Goal: Transaction & Acquisition: Book appointment/travel/reservation

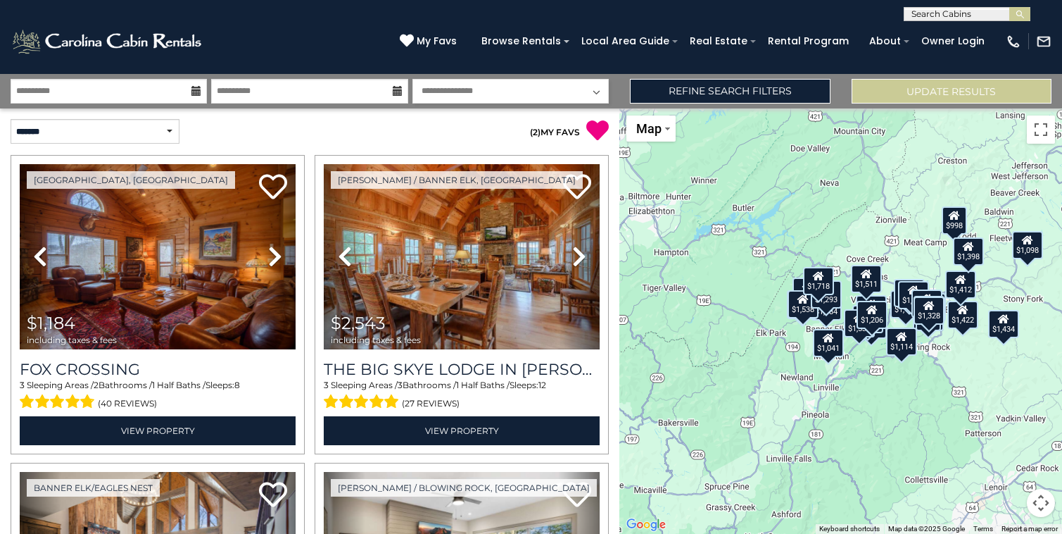
click at [448, 32] on div "My Favs Browse Rentals Local Area Guide Activities & Attractions Area Map Drivi…" at bounding box center [726, 41] width 652 height 36
click at [448, 44] on span "My Favs" at bounding box center [437, 41] width 40 height 15
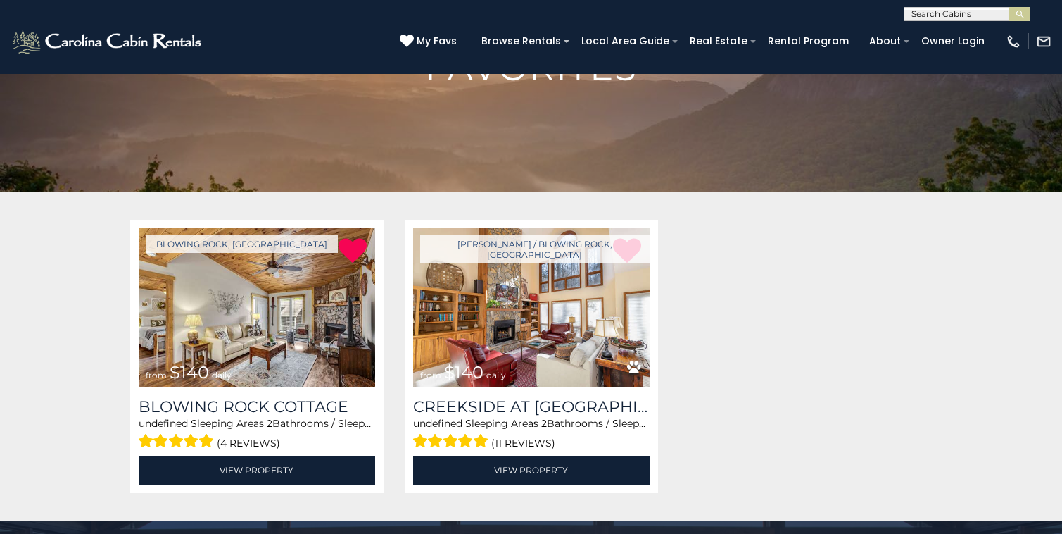
scroll to position [156, 0]
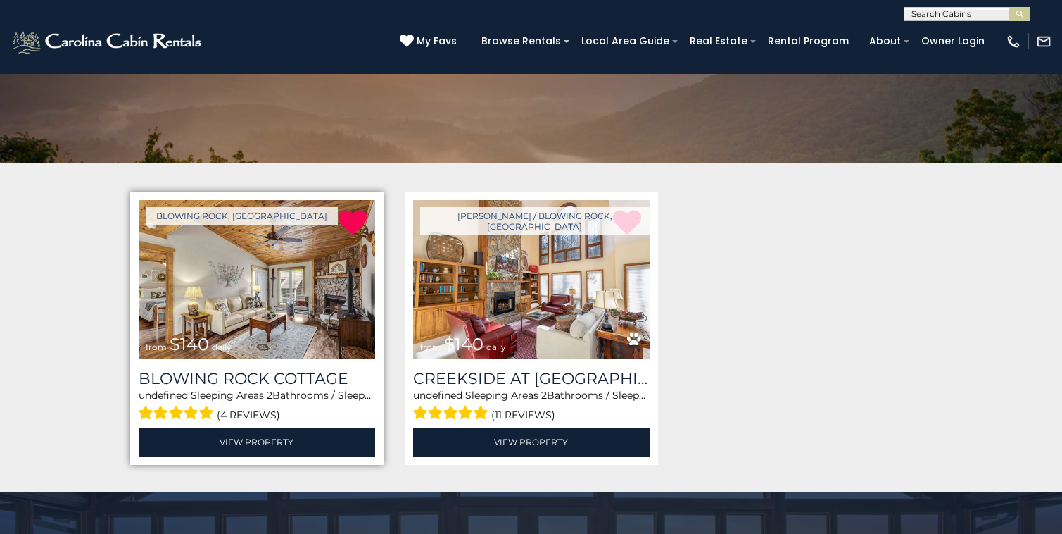
click at [290, 321] on img at bounding box center [257, 279] width 236 height 158
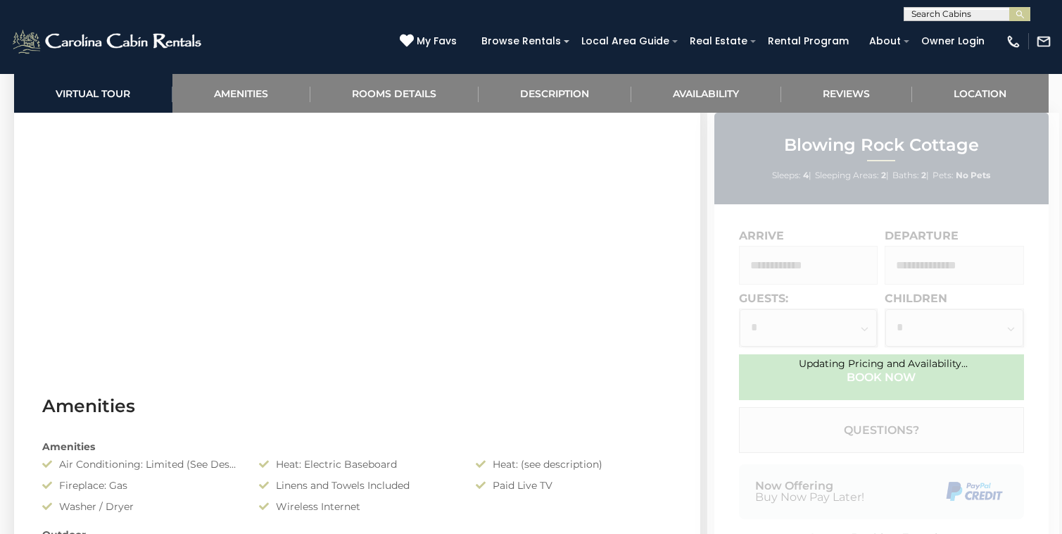
scroll to position [894, 0]
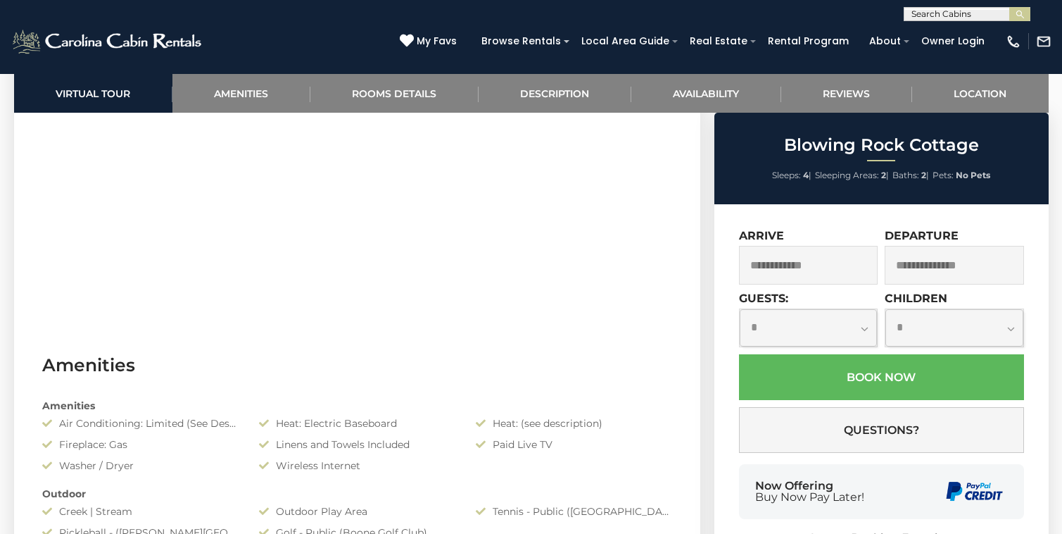
click at [800, 270] on input "text" at bounding box center [808, 265] width 139 height 39
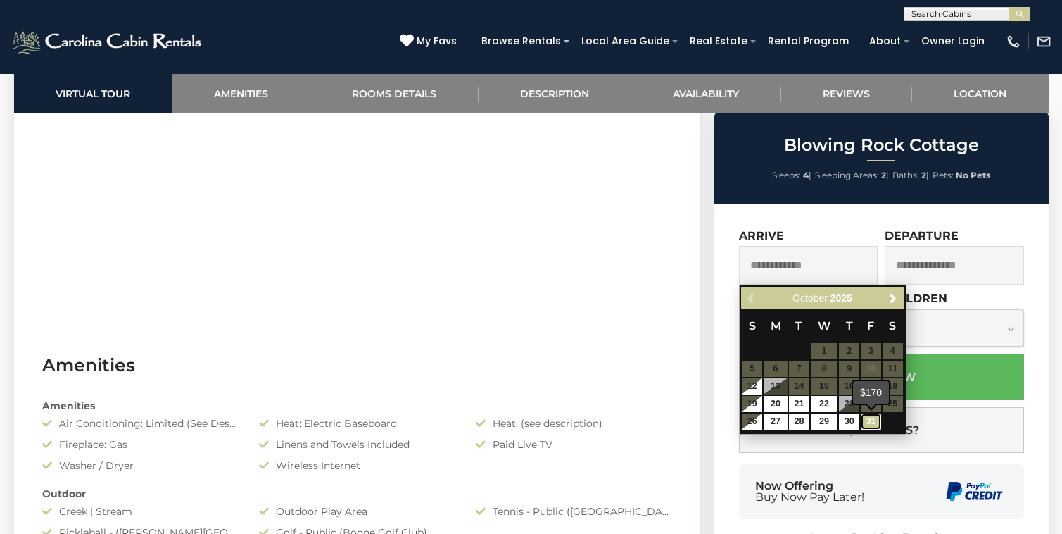
click at [875, 422] on link "31" at bounding box center [871, 421] width 20 height 16
type input "**********"
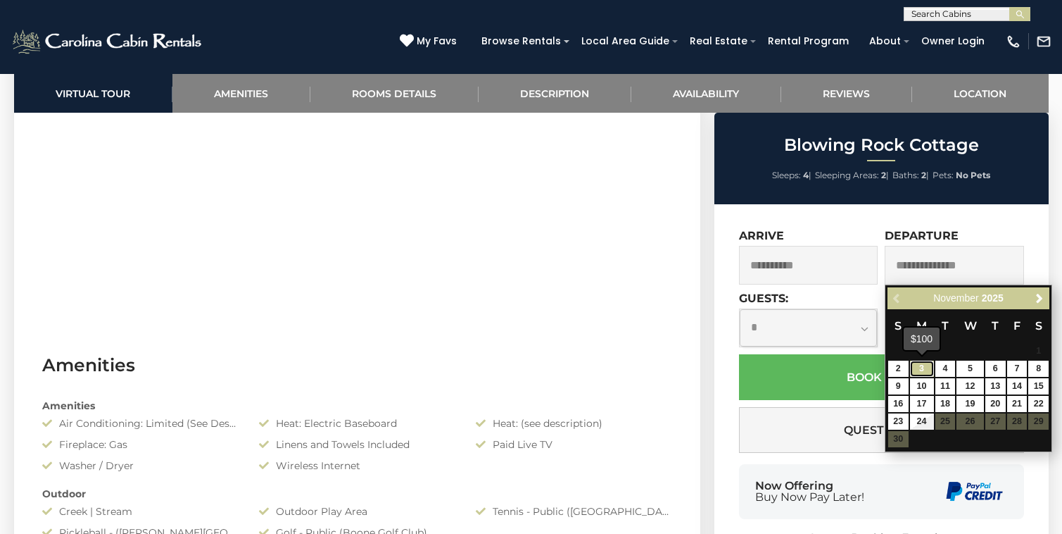
click at [926, 370] on link "3" at bounding box center [922, 368] width 24 height 16
type input "**********"
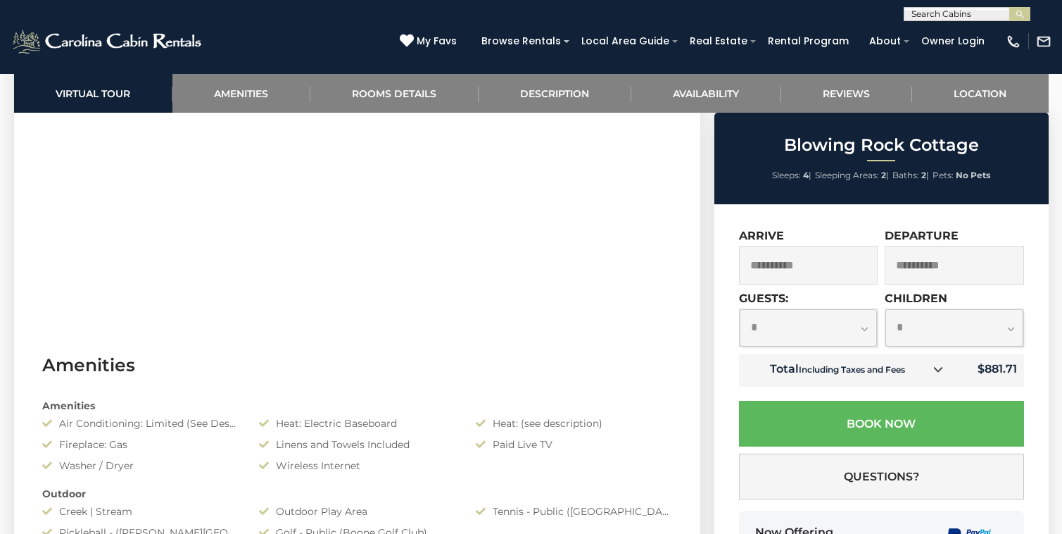
click at [875, 332] on select "**********" at bounding box center [809, 327] width 138 height 37
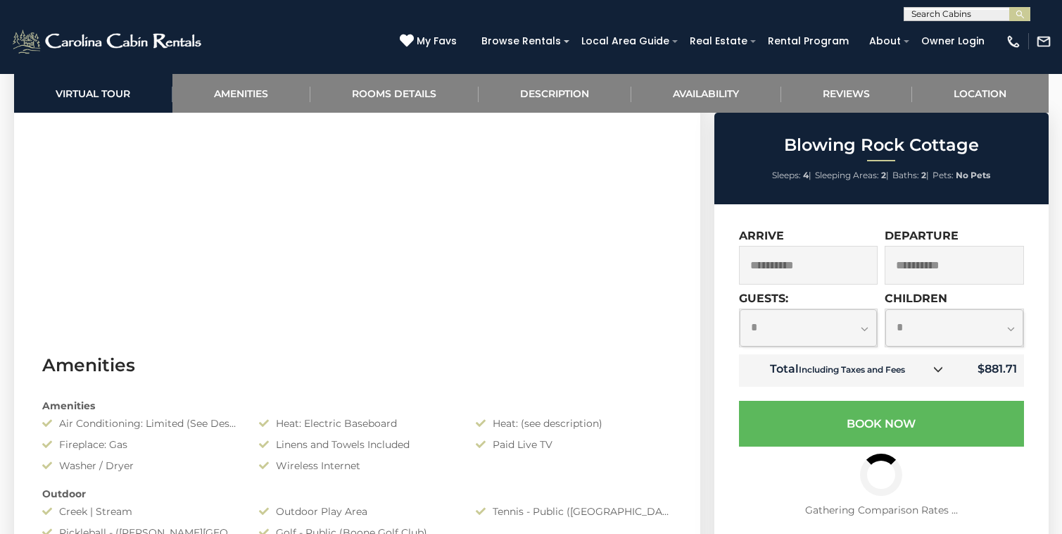
select select "*"
click at [740, 309] on select "**********" at bounding box center [809, 327] width 138 height 37
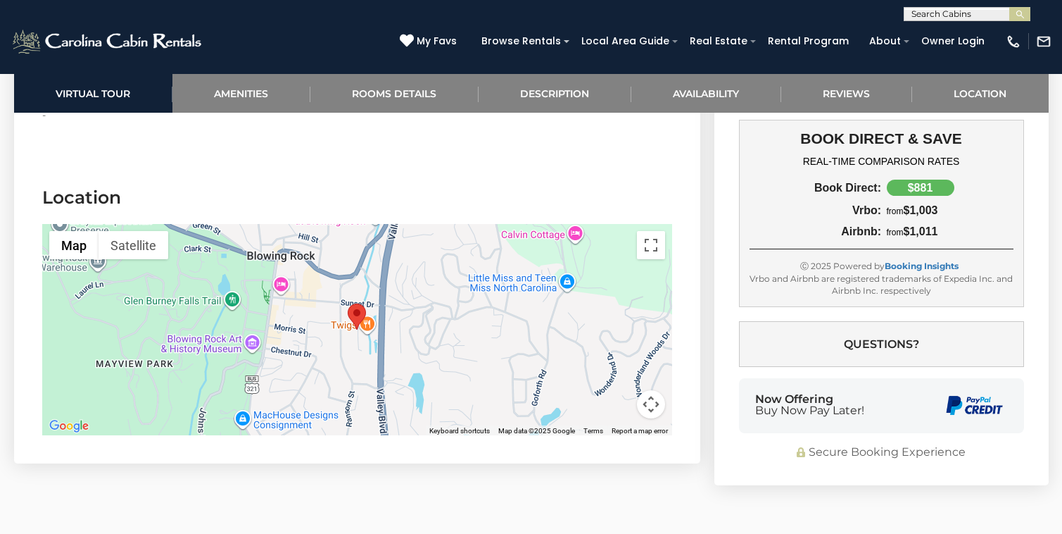
scroll to position [2993, 0]
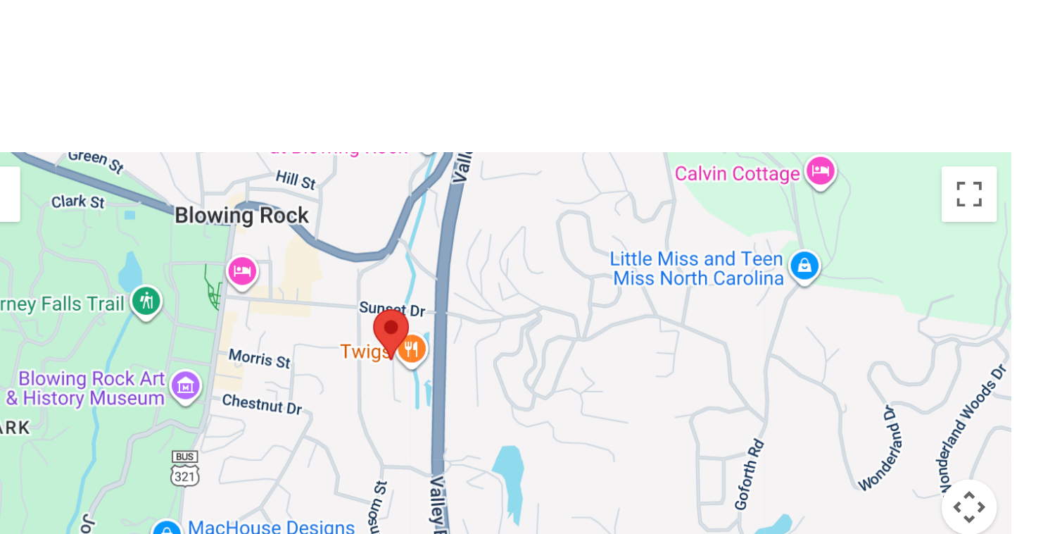
click at [348, 327] on area "Blowing Rock Cottage" at bounding box center [348, 327] width 0 height 0
click at [362, 345] on img "Blowing Rock Cottage" at bounding box center [357, 340] width 18 height 26
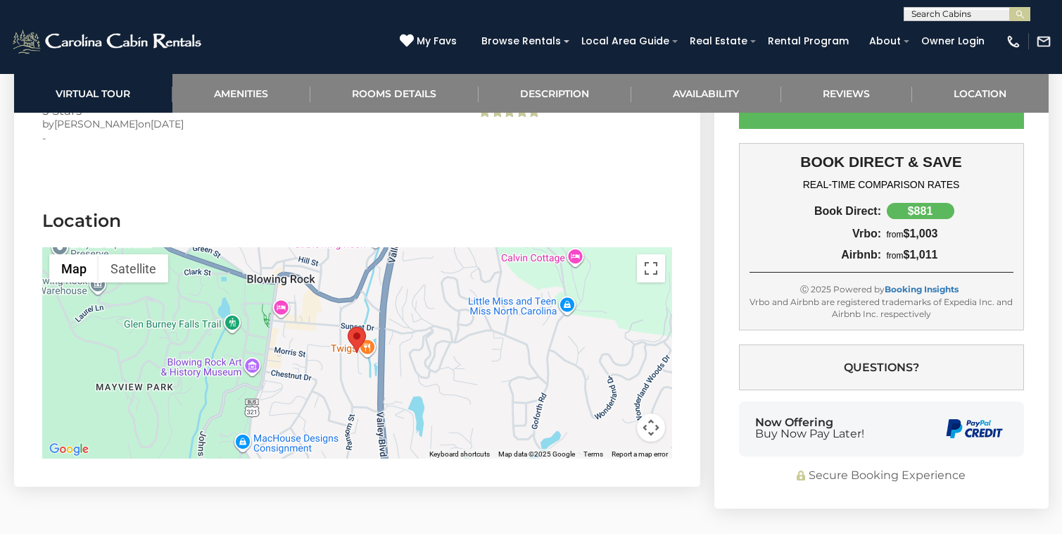
click at [432, 317] on div at bounding box center [357, 352] width 630 height 211
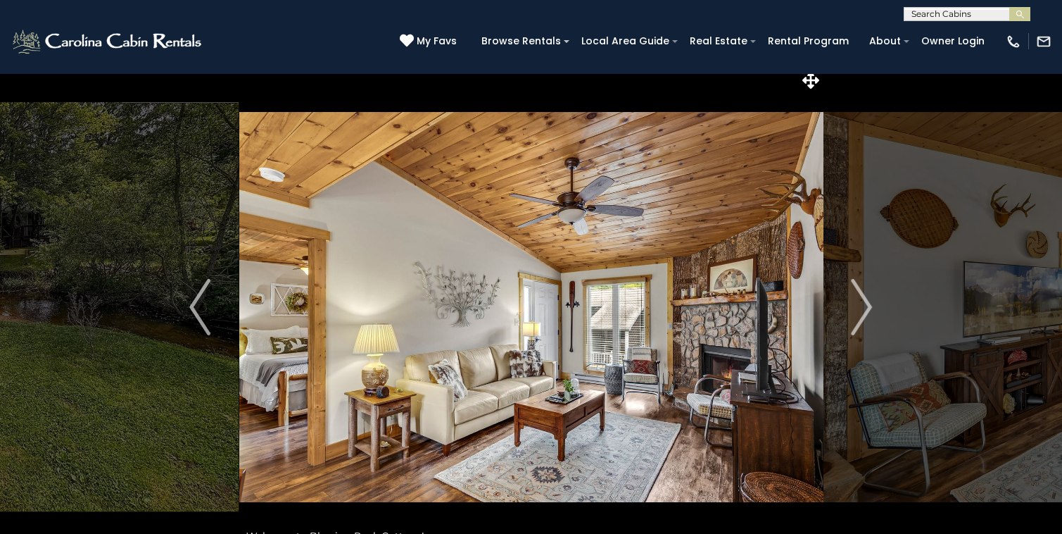
scroll to position [0, 0]
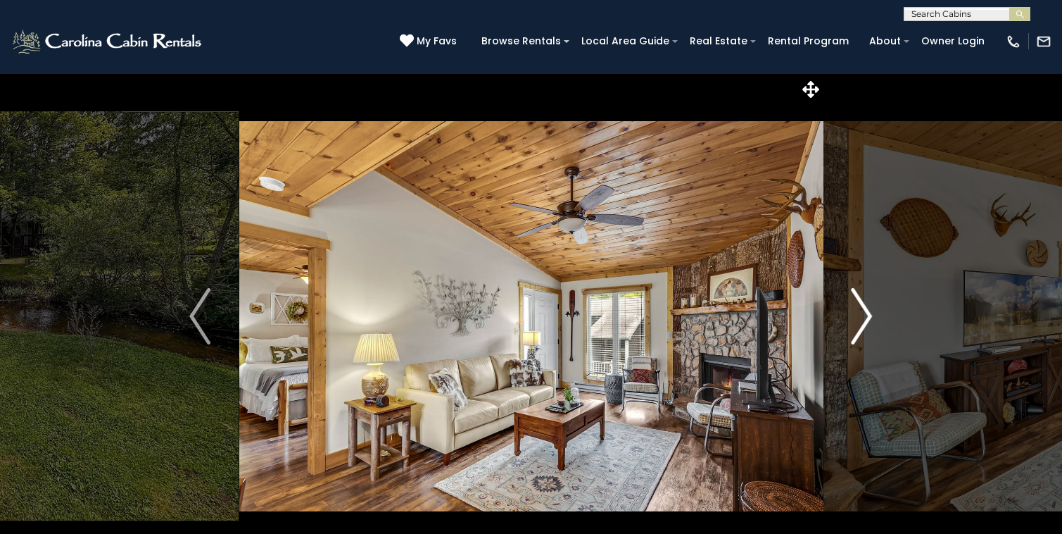
click at [869, 311] on img "Next" at bounding box center [862, 316] width 21 height 56
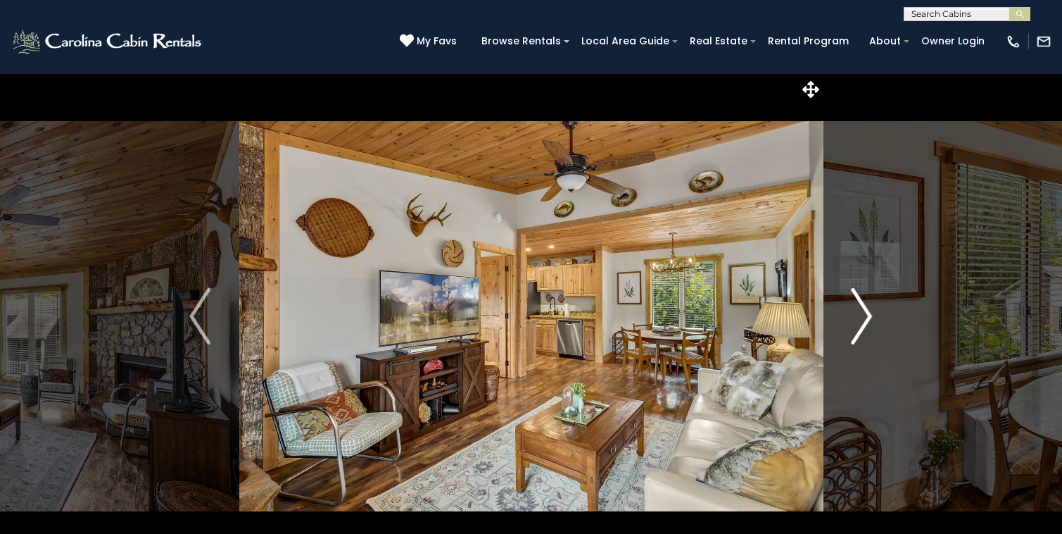
click at [870, 312] on img "Next" at bounding box center [862, 316] width 21 height 56
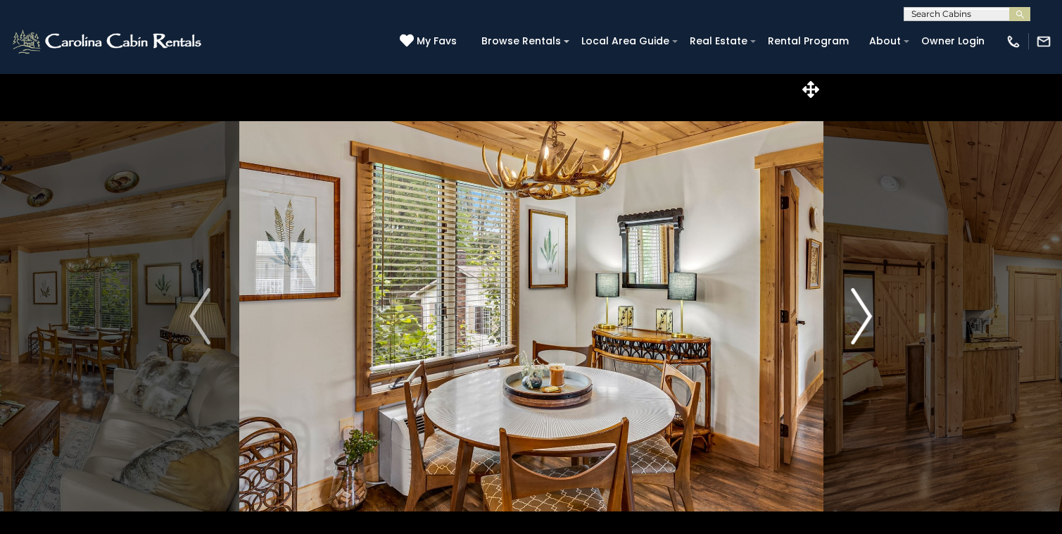
click at [870, 312] on img "Next" at bounding box center [862, 316] width 21 height 56
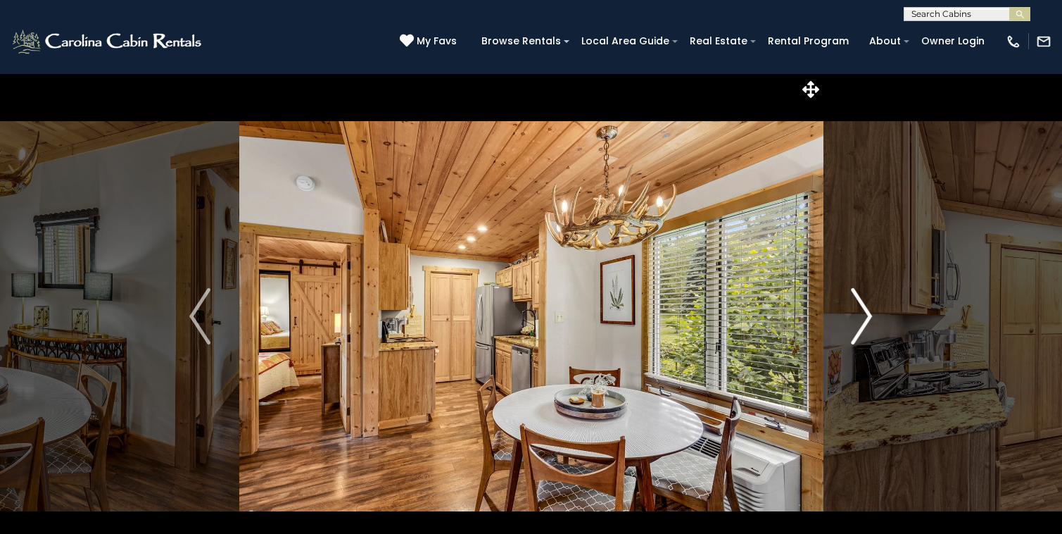
click at [871, 315] on img "Next" at bounding box center [862, 316] width 21 height 56
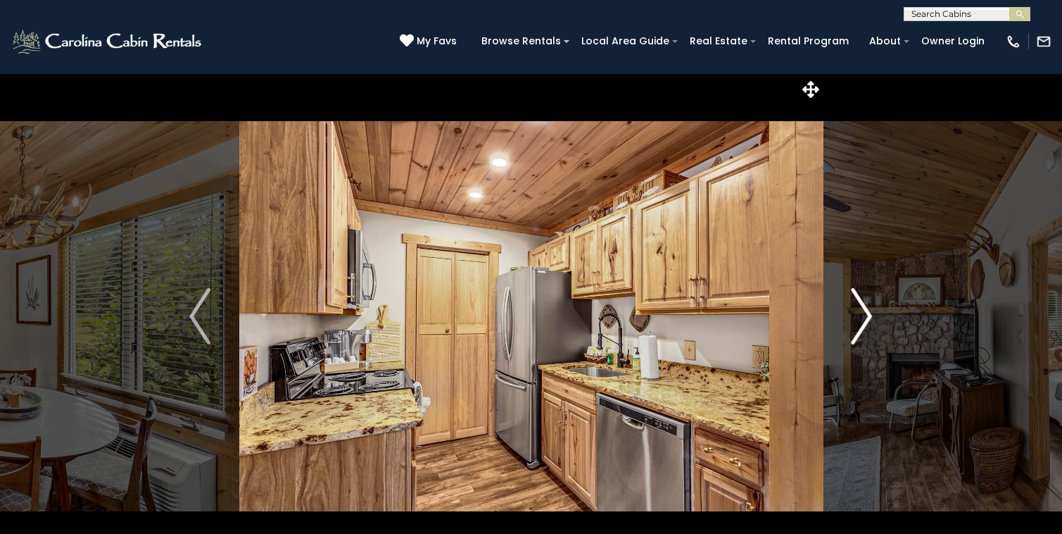
click at [871, 315] on img "Next" at bounding box center [862, 316] width 21 height 56
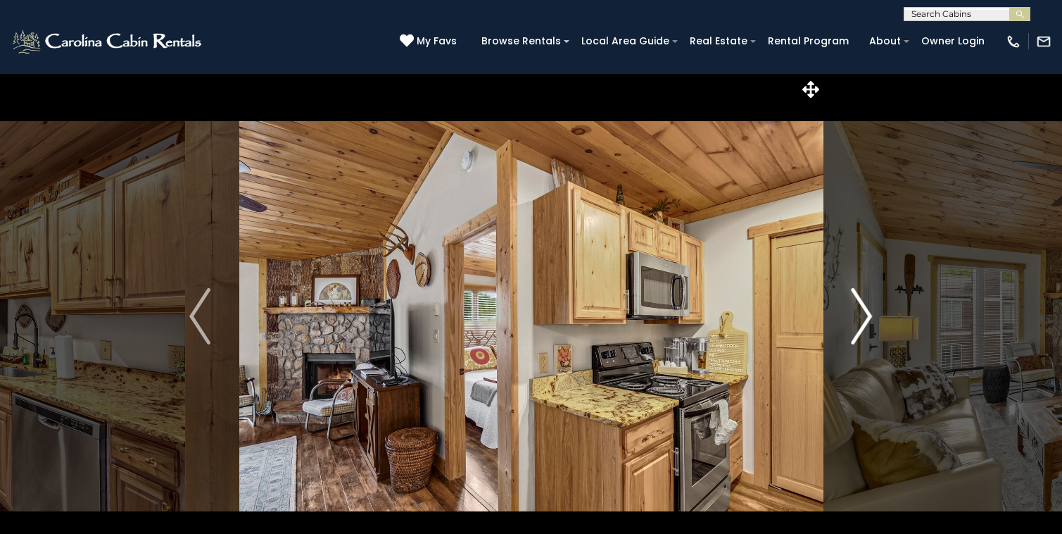
click at [871, 315] on img "Next" at bounding box center [862, 316] width 21 height 56
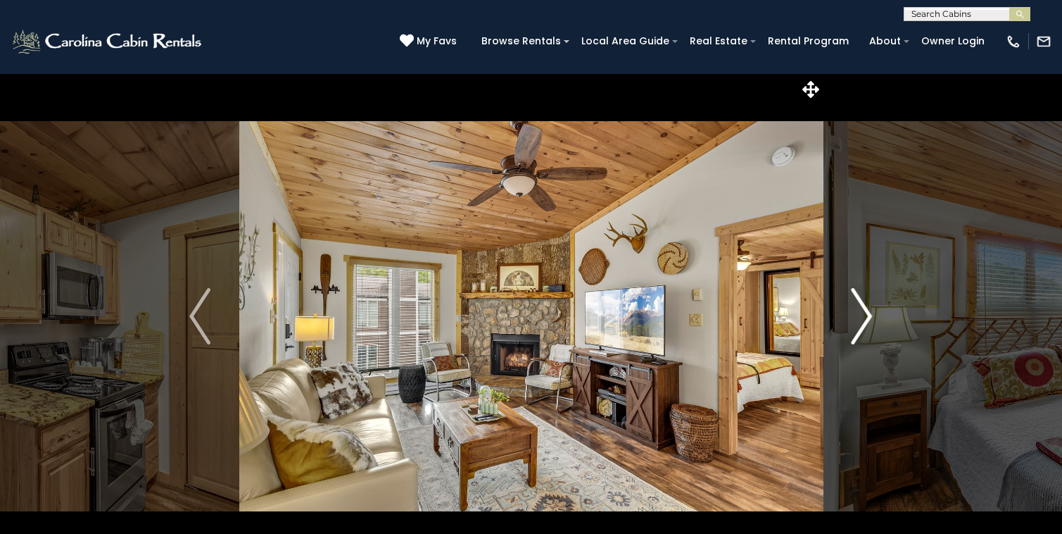
click at [876, 318] on button "Next" at bounding box center [862, 316] width 78 height 486
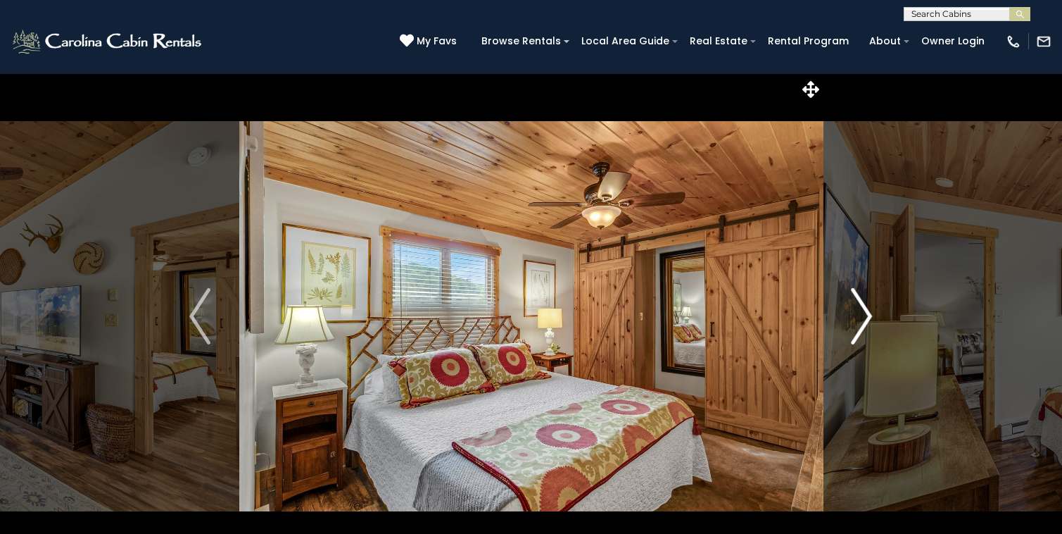
click at [876, 318] on button "Next" at bounding box center [862, 316] width 78 height 486
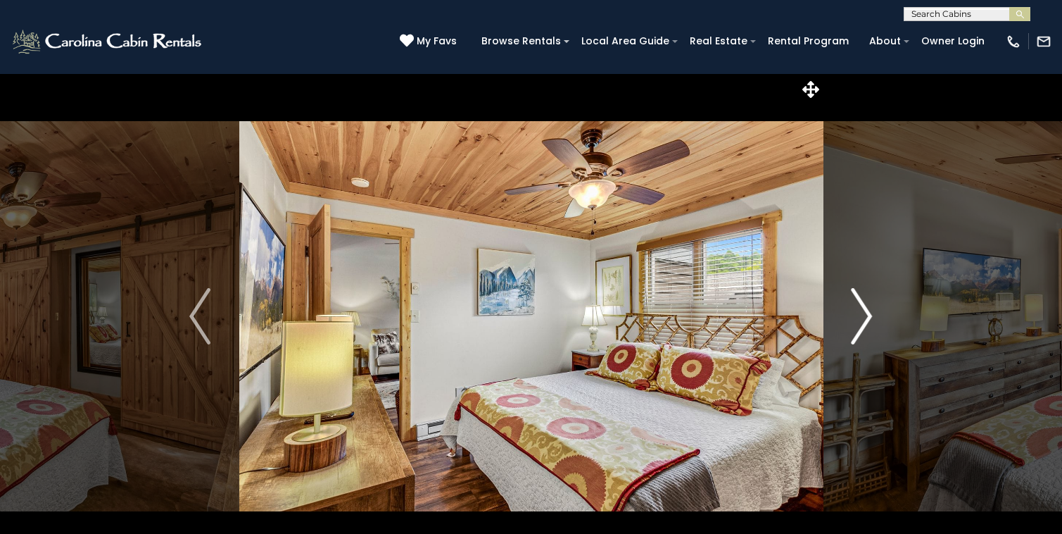
click at [876, 318] on button "Next" at bounding box center [862, 316] width 78 height 486
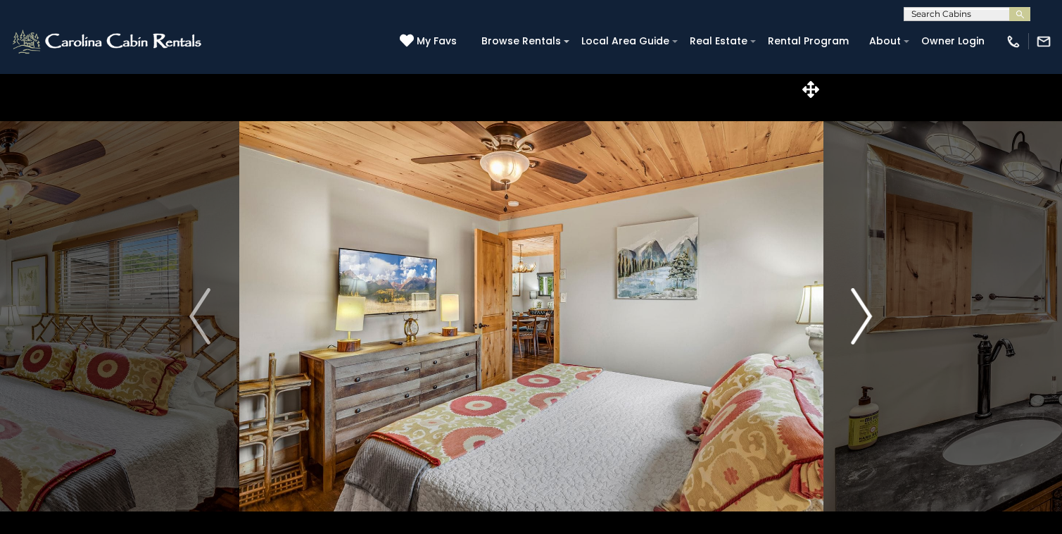
click at [876, 318] on button "Next" at bounding box center [862, 316] width 78 height 486
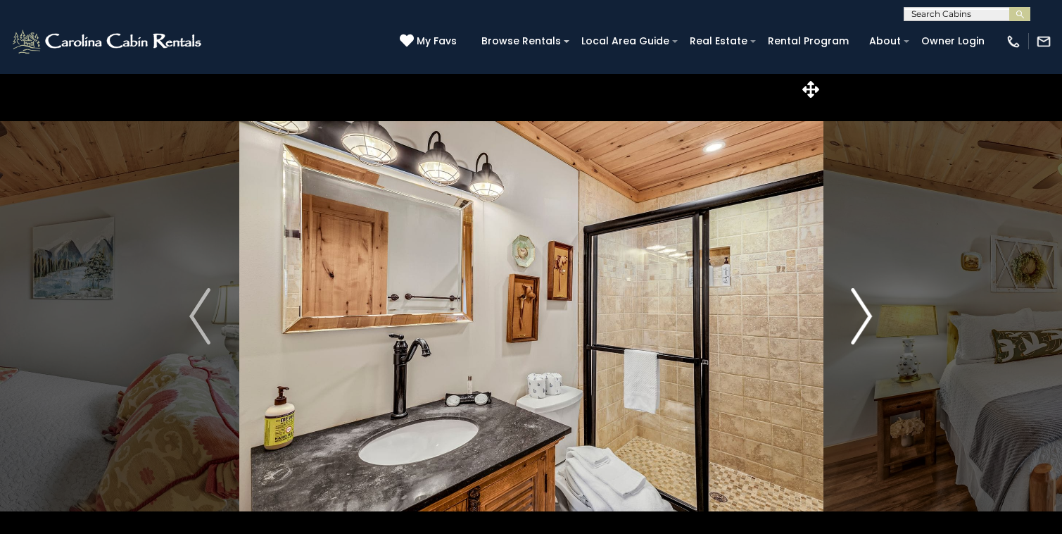
click at [876, 318] on button "Next" at bounding box center [862, 316] width 78 height 486
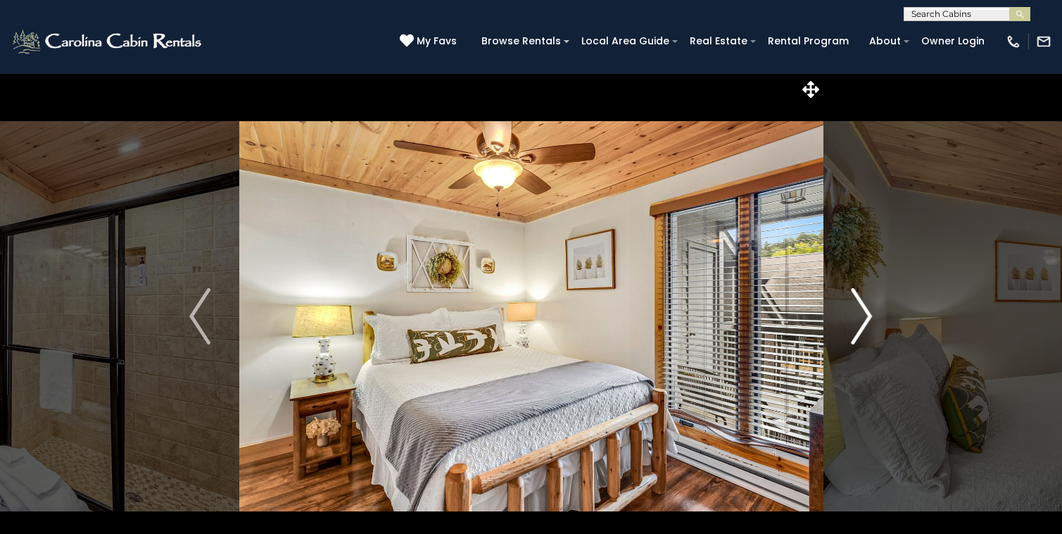
click at [876, 318] on button "Next" at bounding box center [862, 316] width 78 height 486
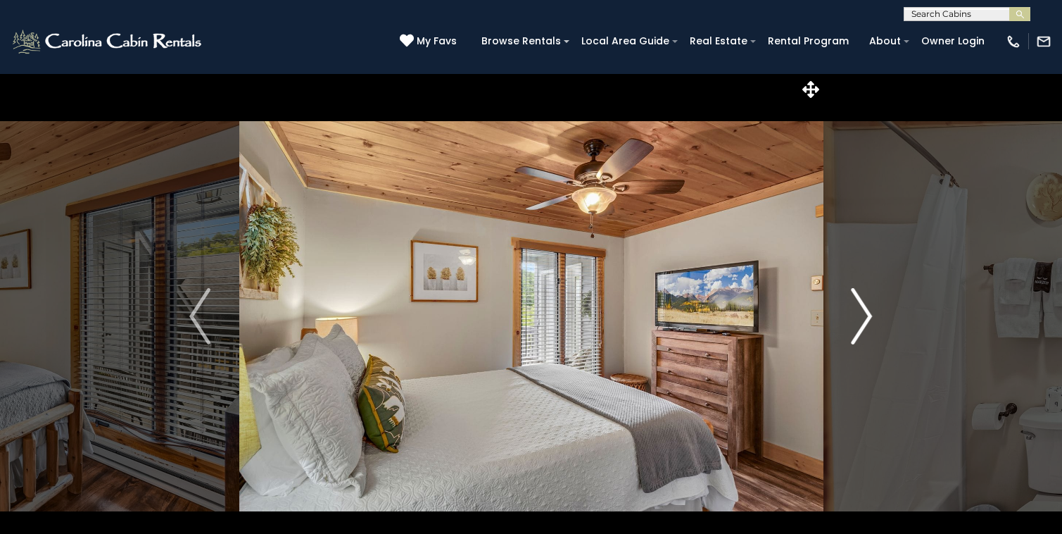
click at [878, 320] on button "Next" at bounding box center [862, 316] width 78 height 486
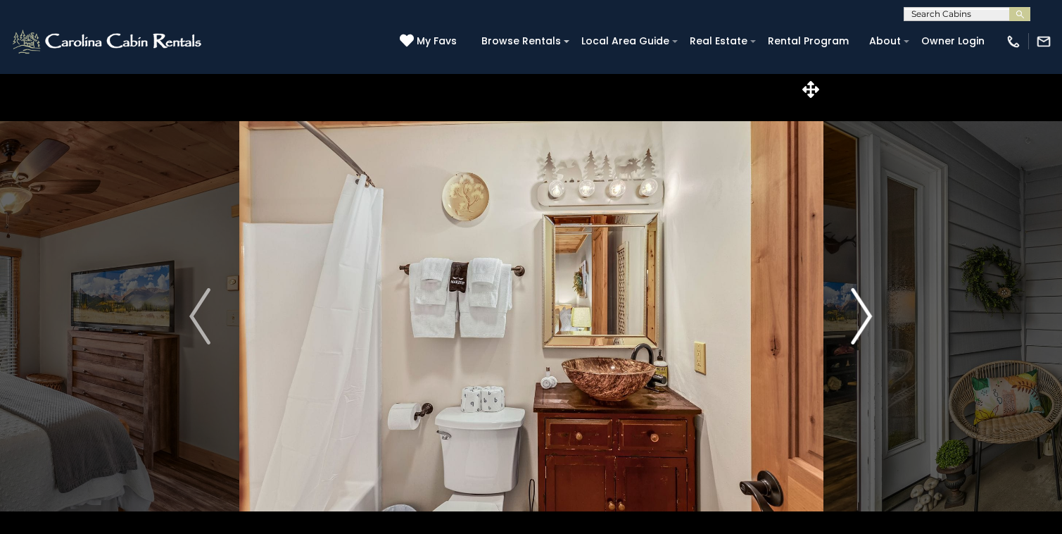
click at [878, 320] on button "Next" at bounding box center [862, 316] width 78 height 486
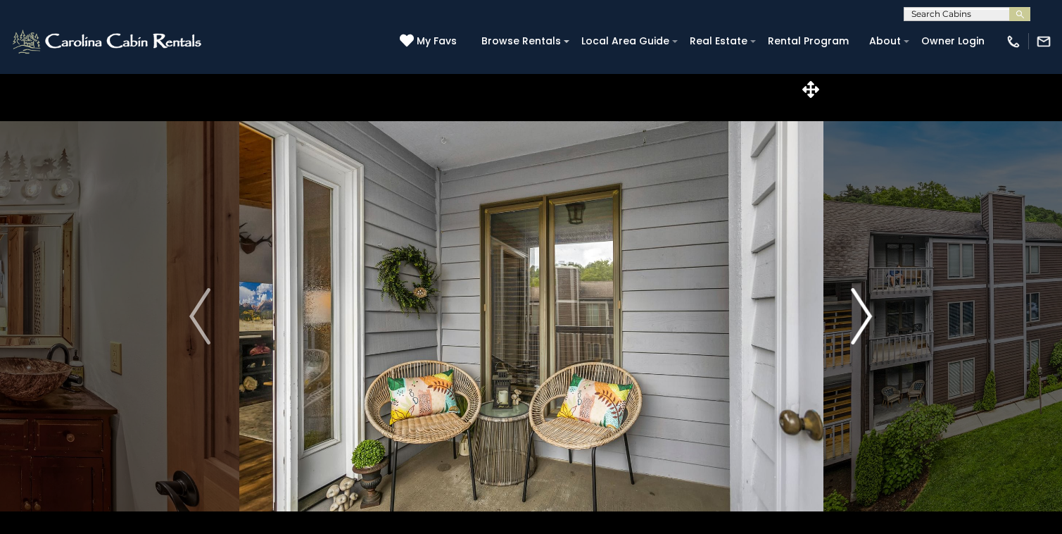
click at [878, 317] on button "Next" at bounding box center [862, 316] width 78 height 486
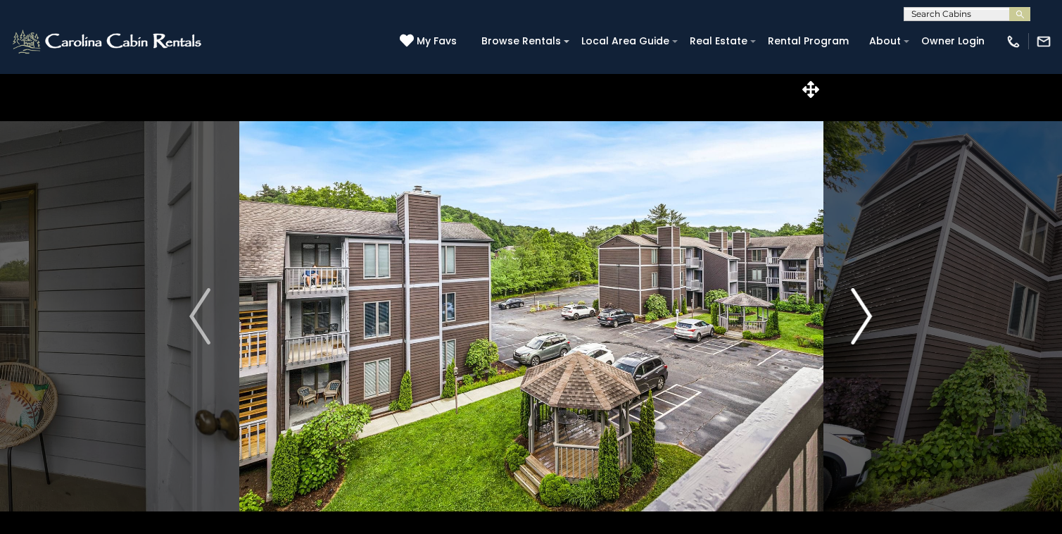
click at [846, 327] on button "Next" at bounding box center [862, 316] width 78 height 486
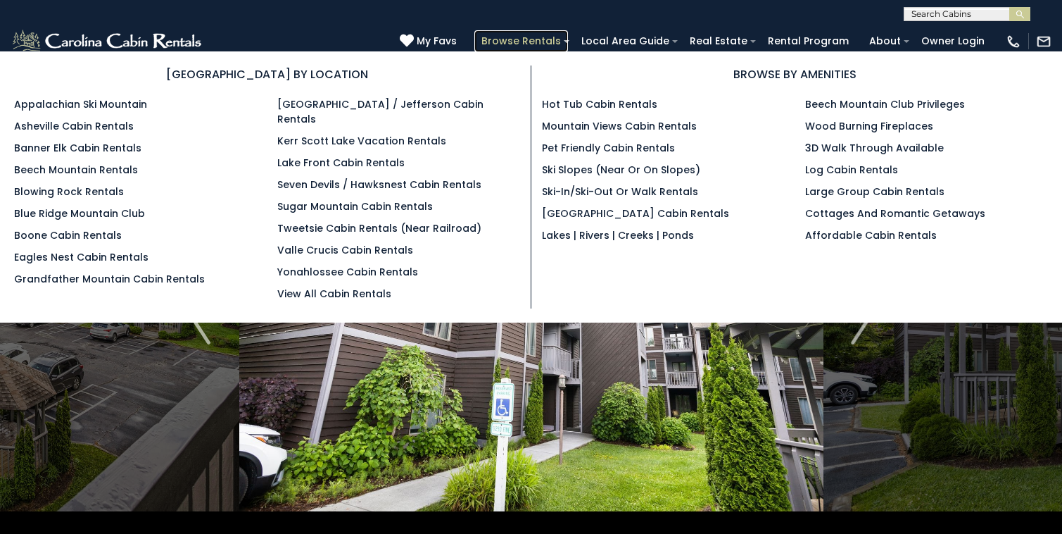
click at [543, 42] on link "Browse Rentals" at bounding box center [521, 41] width 94 height 22
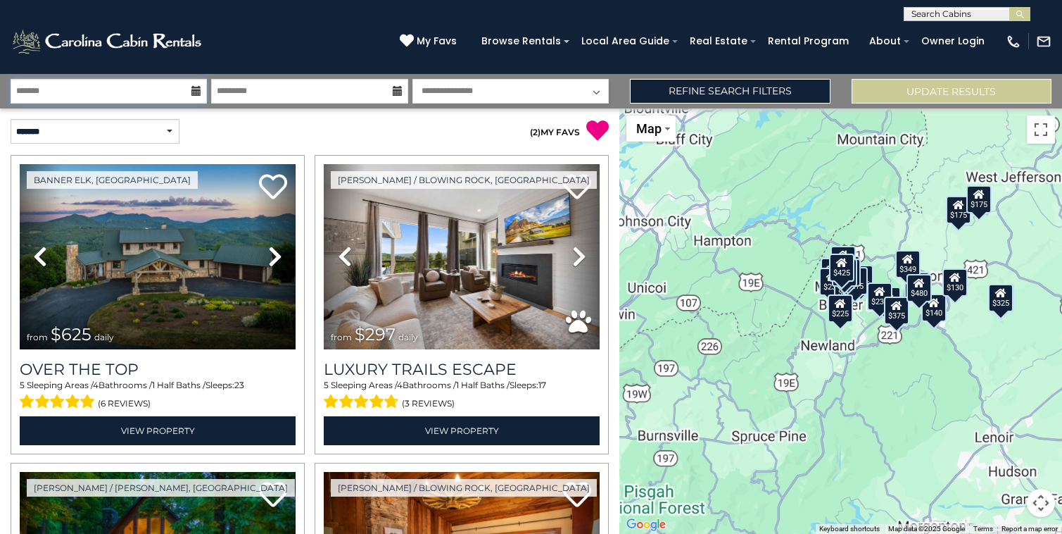
click at [125, 94] on input "text" at bounding box center [109, 91] width 196 height 25
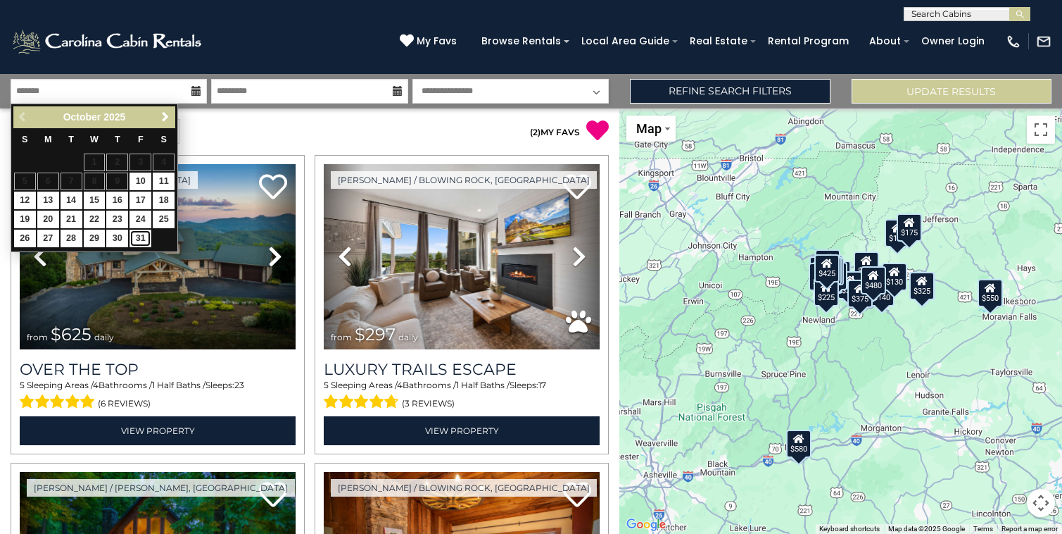
click at [137, 235] on link "31" at bounding box center [141, 238] width 22 height 18
type input "********"
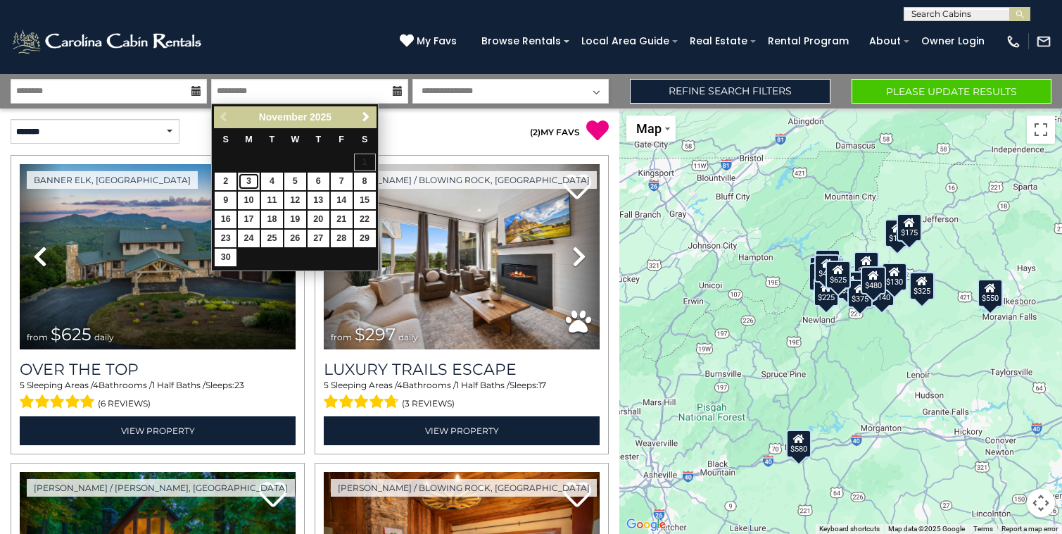
click at [250, 185] on link "3" at bounding box center [249, 181] width 22 height 18
type input "*******"
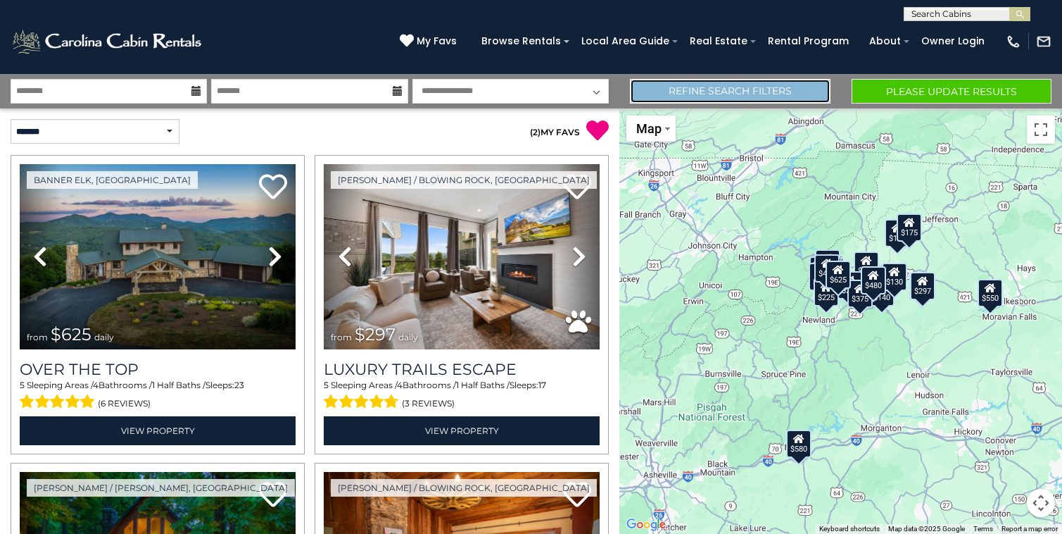
click at [678, 90] on link "Refine Search Filters" at bounding box center [730, 91] width 200 height 25
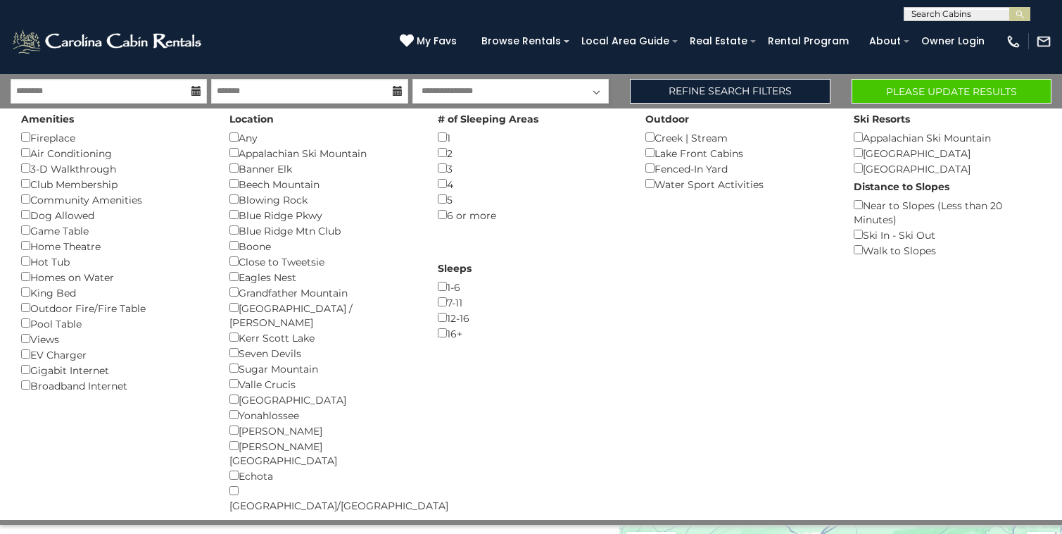
click at [447, 151] on div "2 ()" at bounding box center [531, 152] width 187 height 15
click at [916, 94] on button "Please Update Results" at bounding box center [952, 91] width 200 height 25
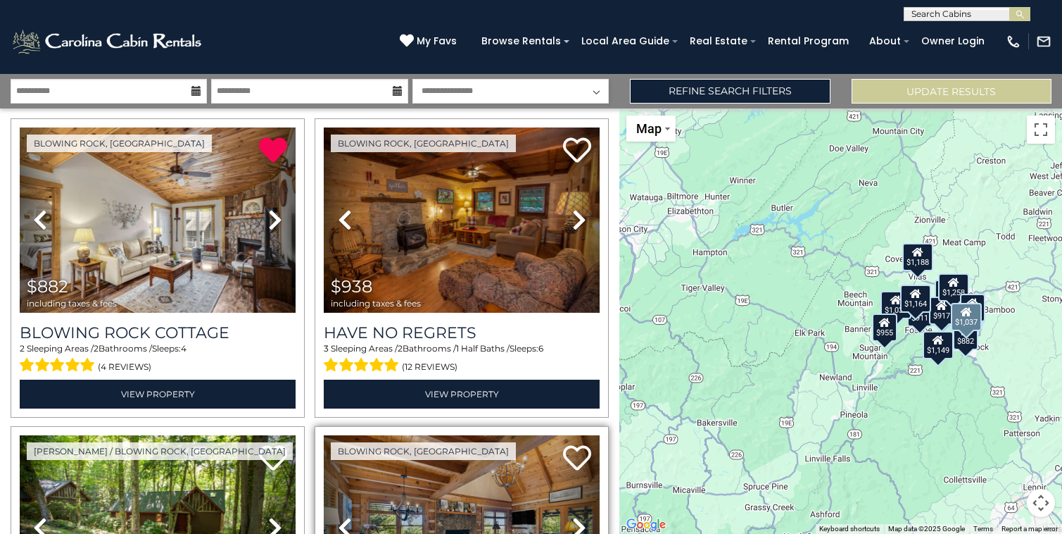
scroll to position [22, 0]
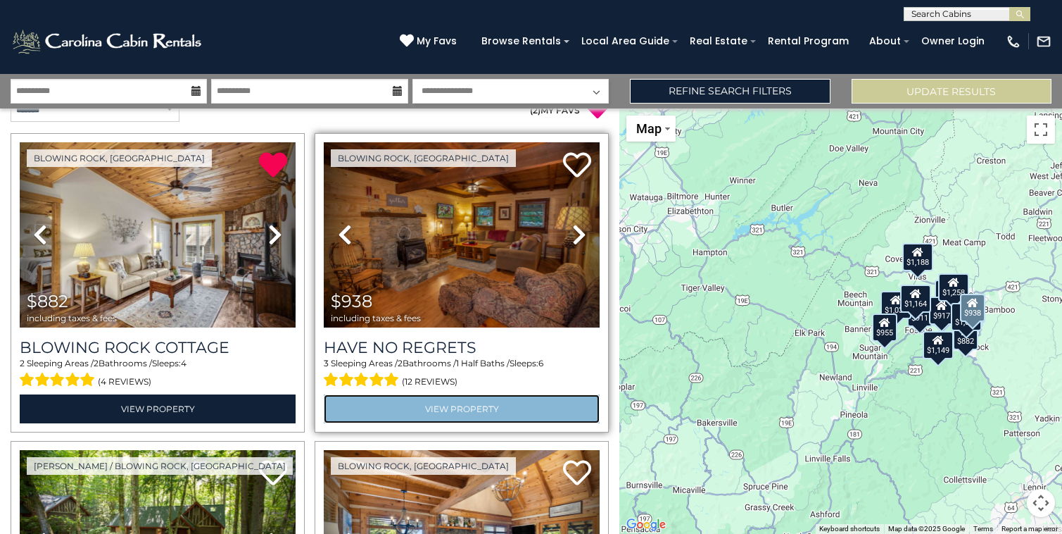
click at [466, 405] on link "View Property" at bounding box center [462, 408] width 276 height 29
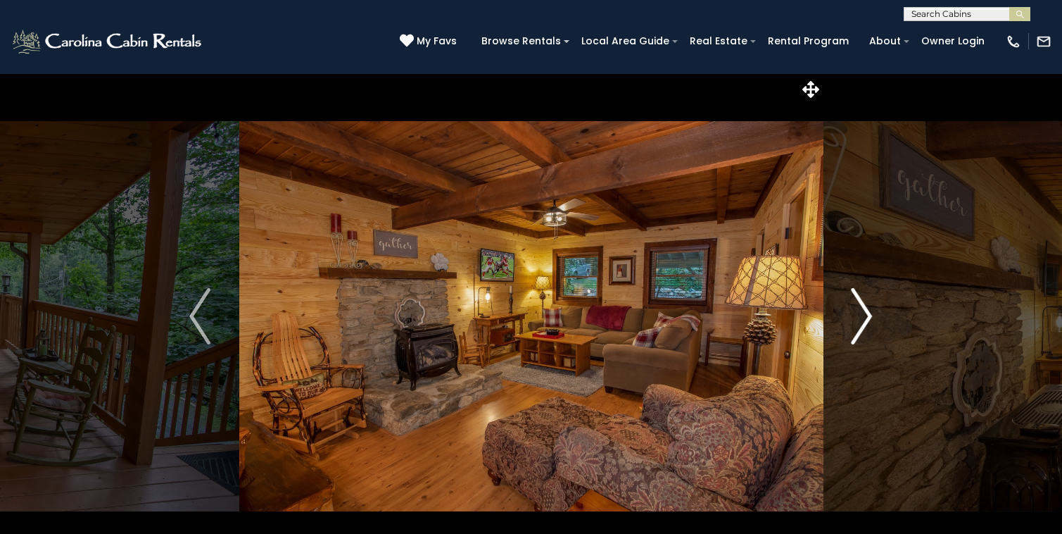
click at [857, 328] on img "Next" at bounding box center [862, 316] width 21 height 56
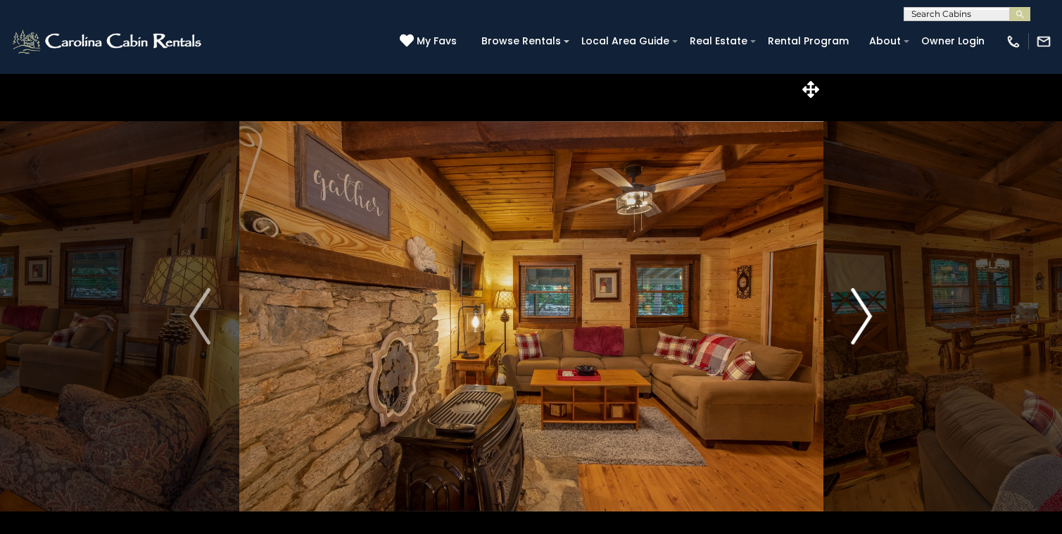
click at [858, 330] on img "Next" at bounding box center [862, 316] width 21 height 56
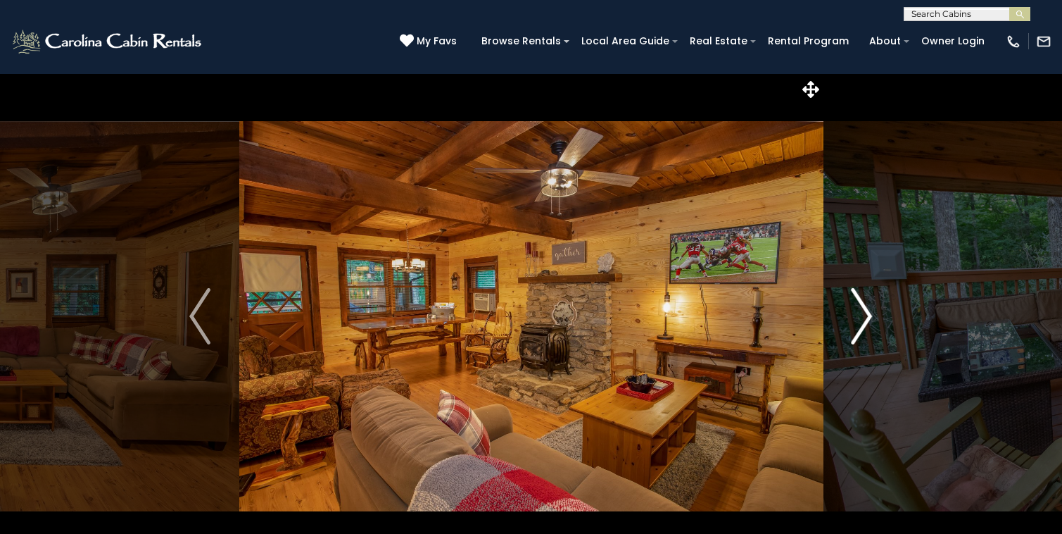
click at [859, 331] on img "Next" at bounding box center [862, 316] width 21 height 56
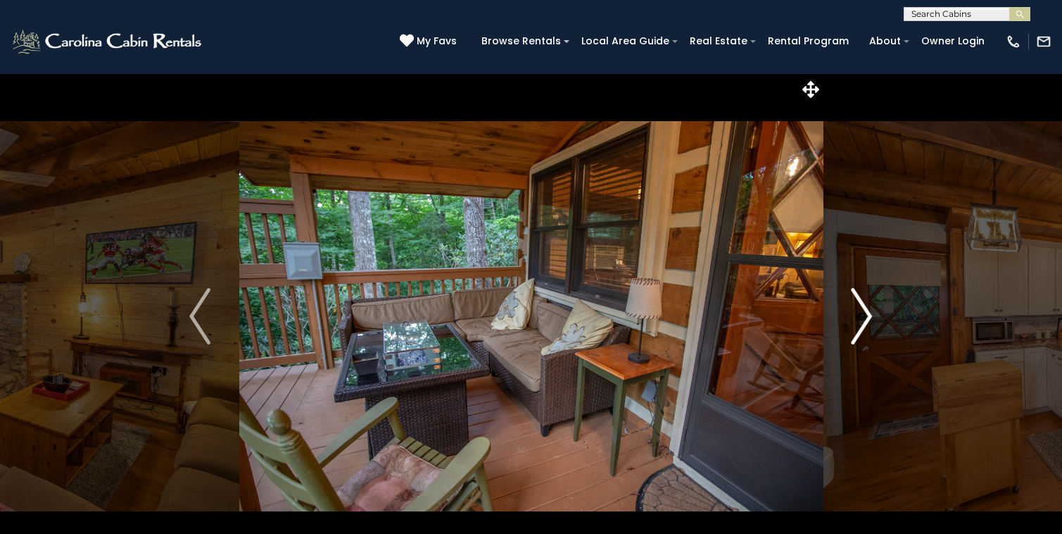
click at [859, 332] on img "Next" at bounding box center [862, 316] width 21 height 56
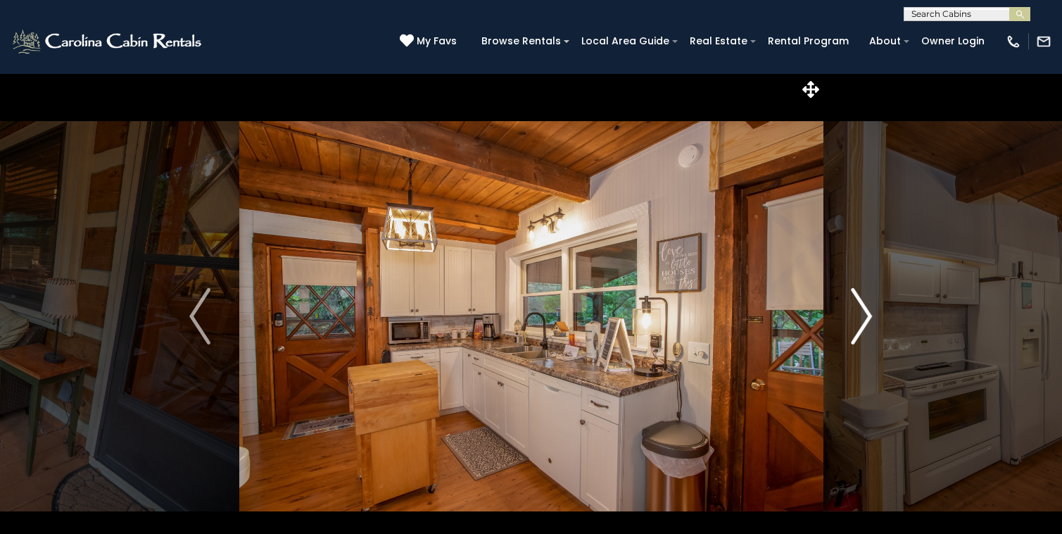
click at [860, 333] on img "Next" at bounding box center [862, 316] width 21 height 56
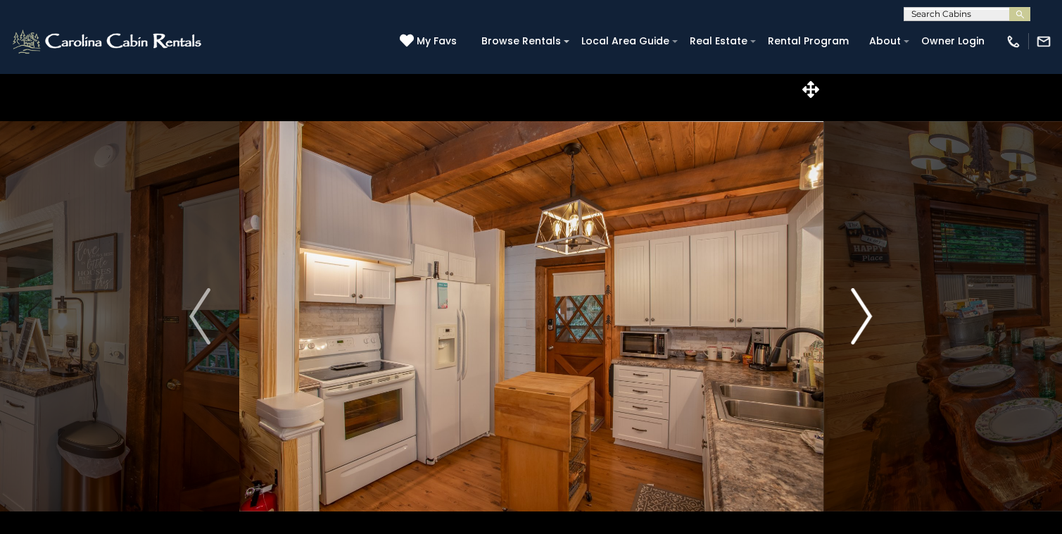
click at [861, 334] on img "Next" at bounding box center [862, 316] width 21 height 56
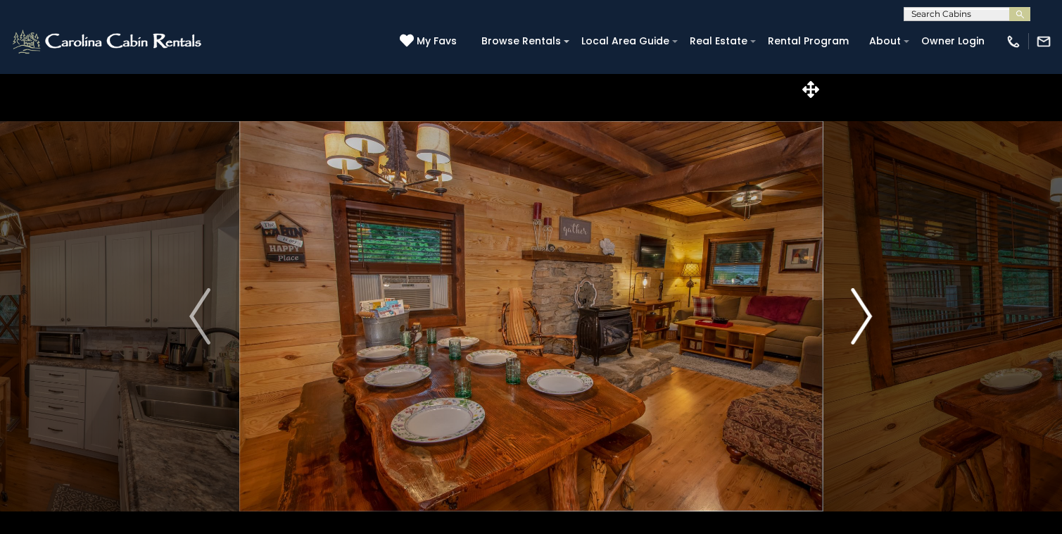
click at [864, 338] on img "Next" at bounding box center [862, 316] width 21 height 56
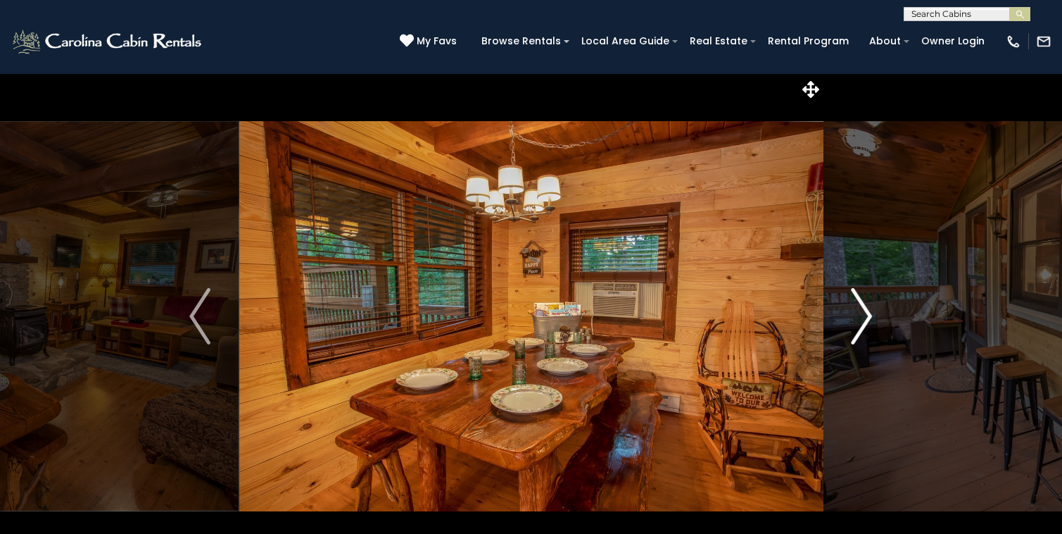
click at [864, 339] on img "Next" at bounding box center [862, 316] width 21 height 56
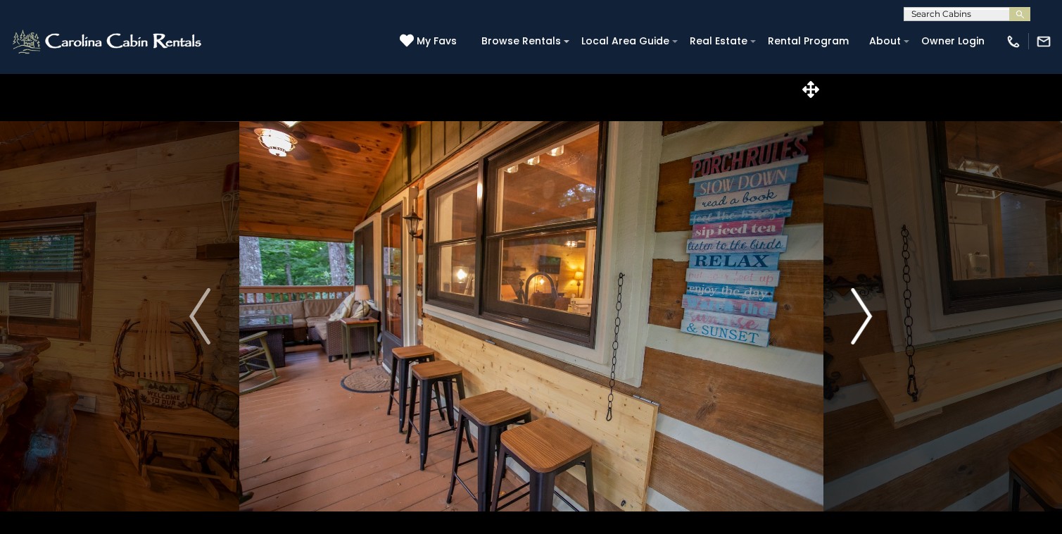
click at [865, 341] on img "Next" at bounding box center [862, 316] width 21 height 56
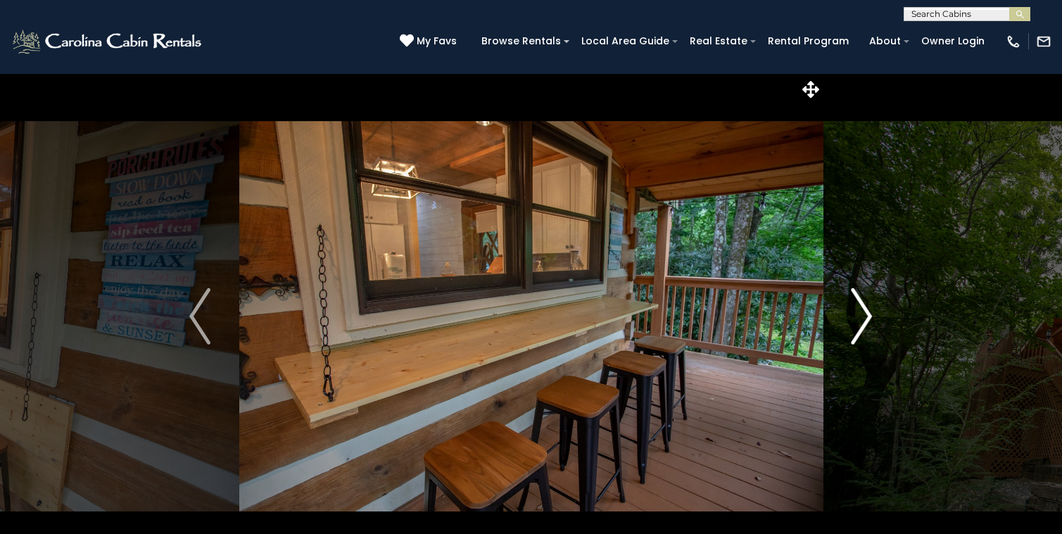
click at [866, 343] on img "Next" at bounding box center [862, 316] width 21 height 56
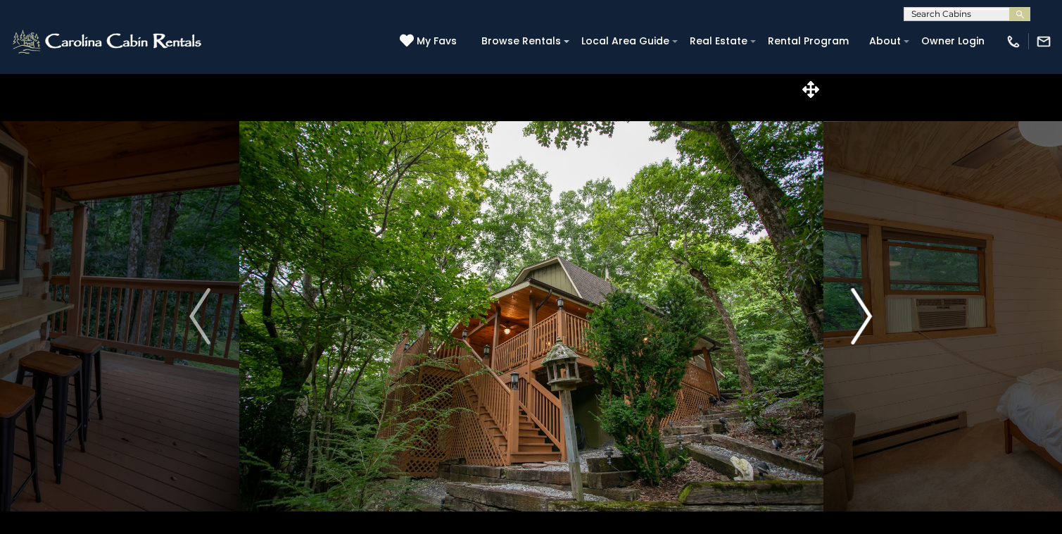
click at [869, 346] on button "Next" at bounding box center [862, 316] width 78 height 486
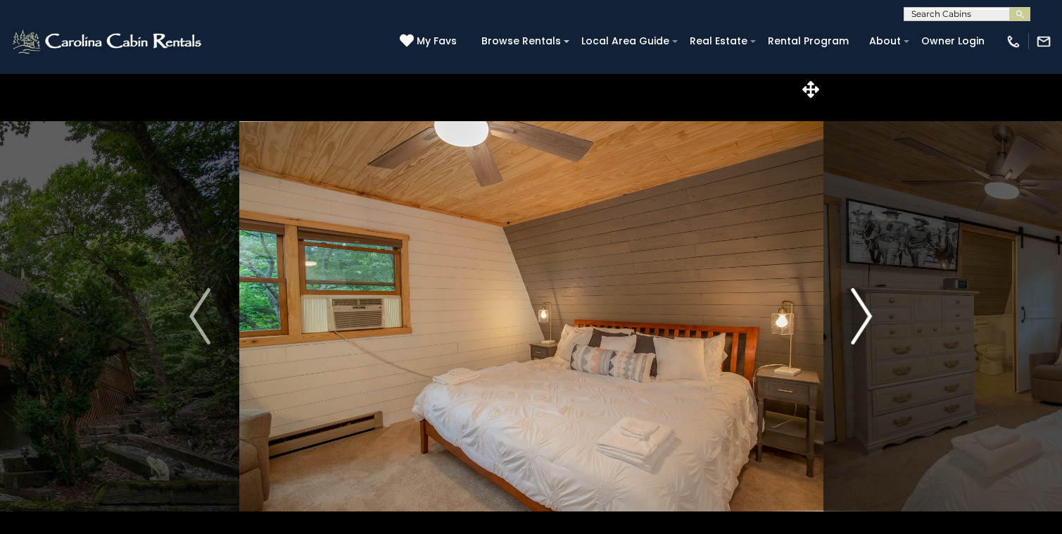
click at [870, 351] on button "Next" at bounding box center [862, 316] width 78 height 486
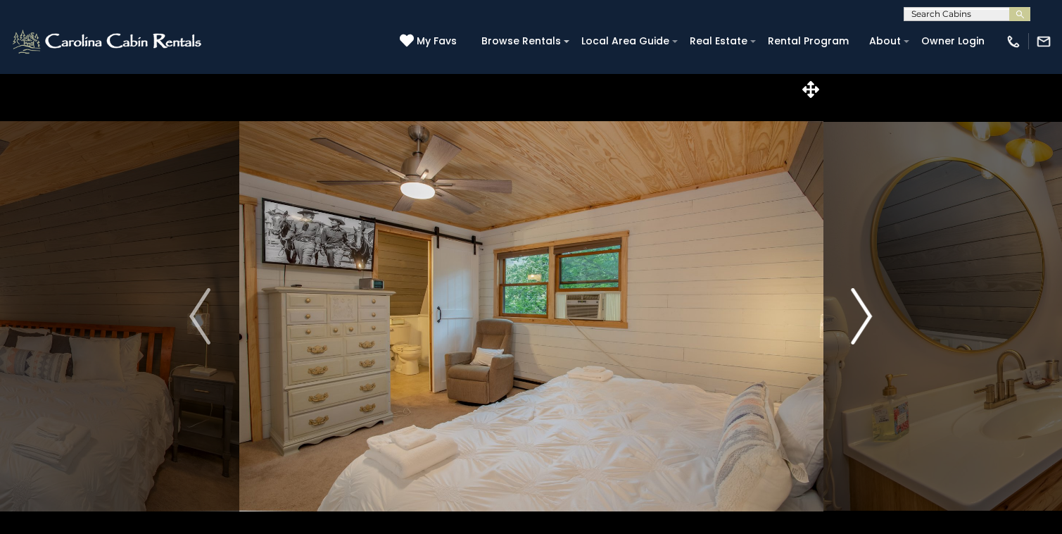
click at [870, 350] on button "Next" at bounding box center [862, 316] width 78 height 486
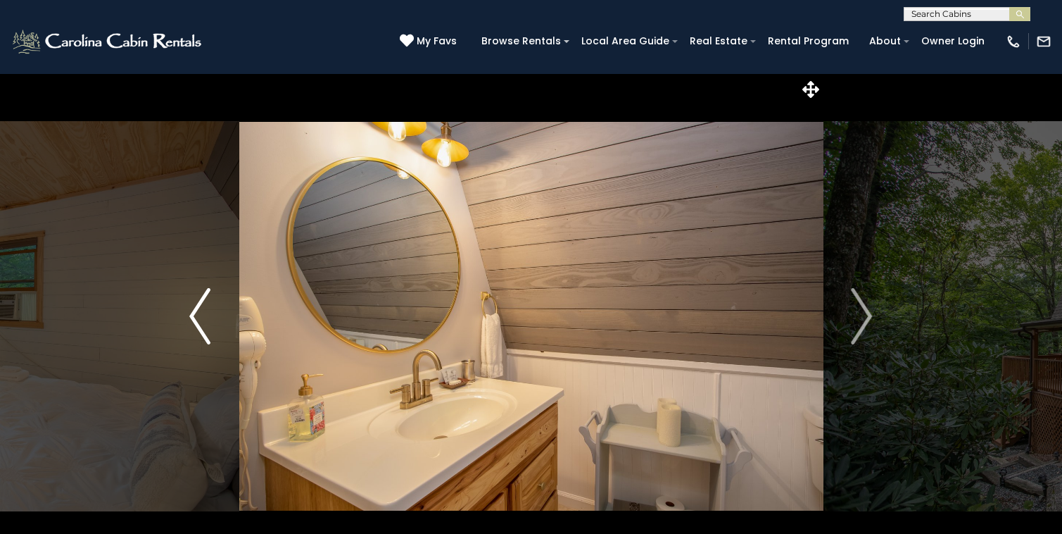
click at [189, 315] on img "Previous" at bounding box center [199, 316] width 21 height 56
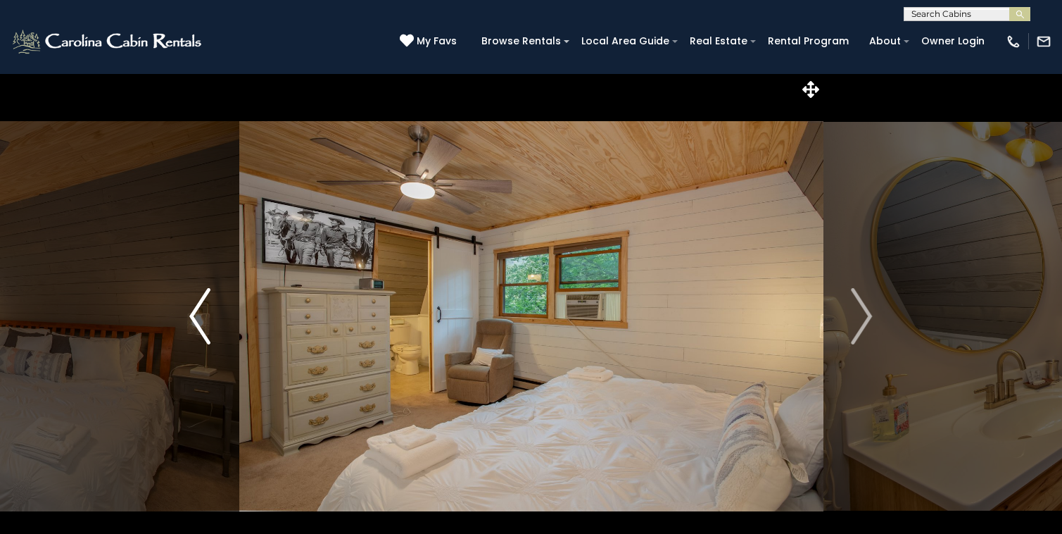
click at [191, 315] on img "Previous" at bounding box center [199, 316] width 21 height 56
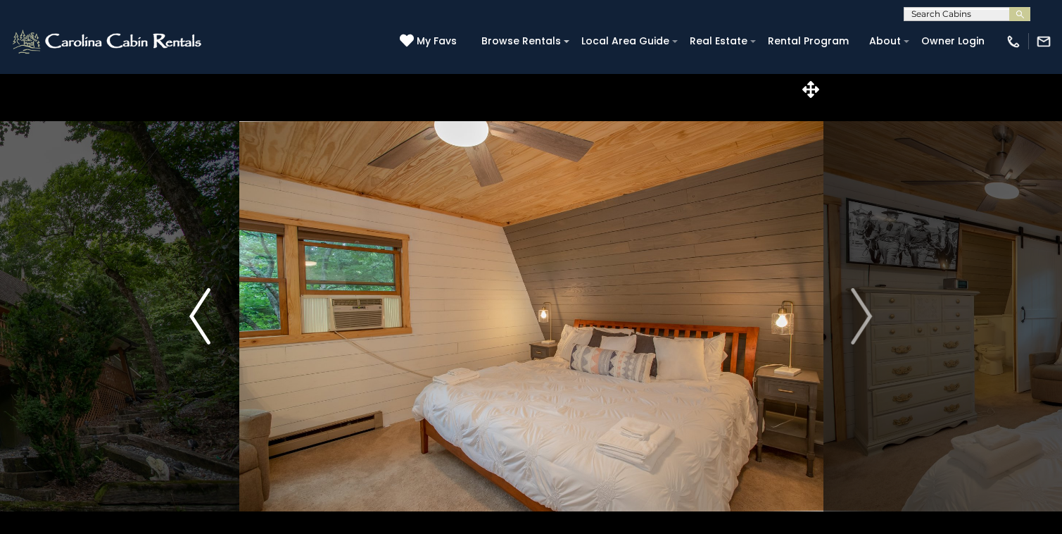
click at [191, 315] on img "Previous" at bounding box center [199, 316] width 21 height 56
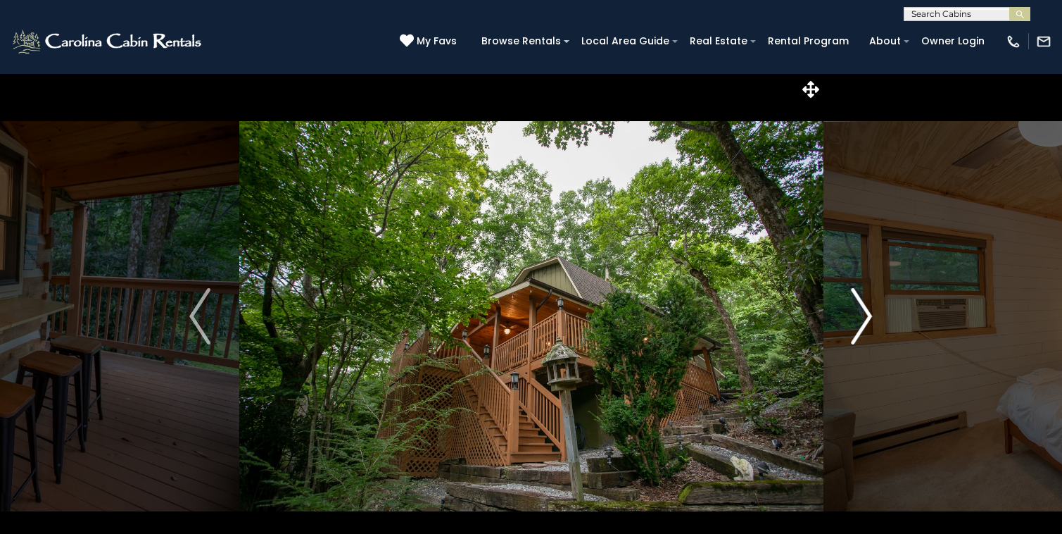
click at [857, 340] on img "Next" at bounding box center [862, 316] width 21 height 56
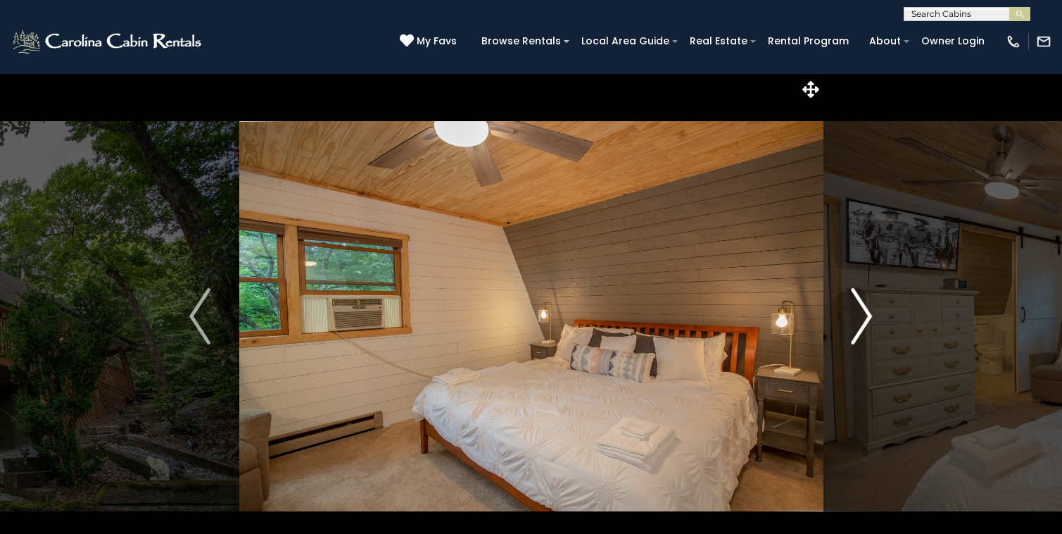
click at [857, 340] on img "Next" at bounding box center [862, 316] width 21 height 56
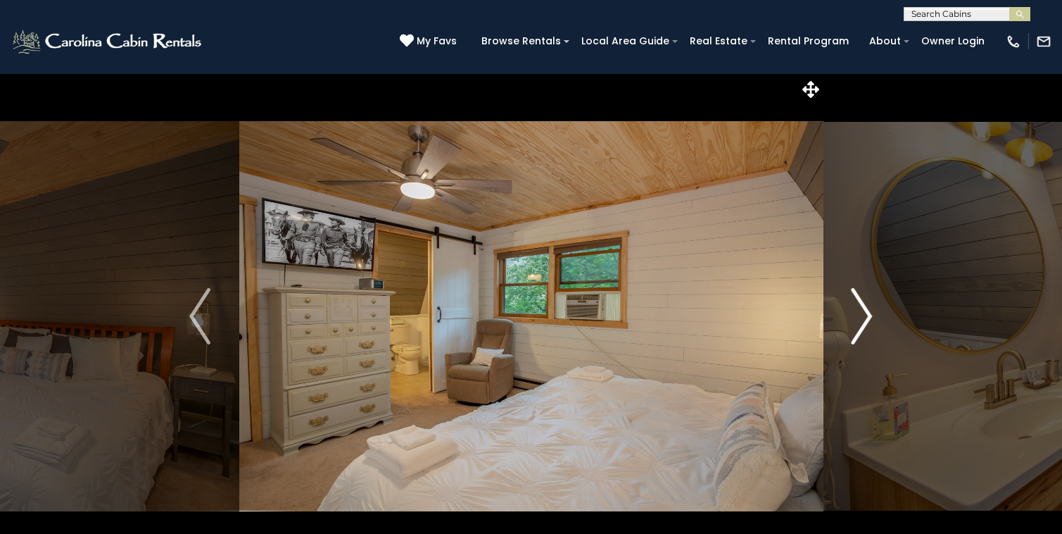
click at [857, 340] on img "Next" at bounding box center [862, 316] width 21 height 56
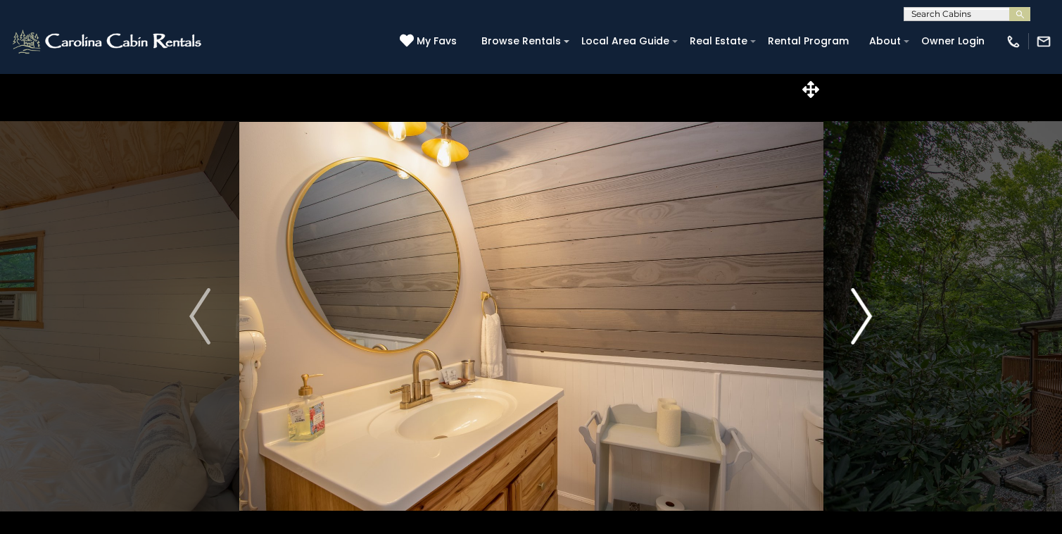
click at [857, 340] on img "Next" at bounding box center [862, 316] width 21 height 56
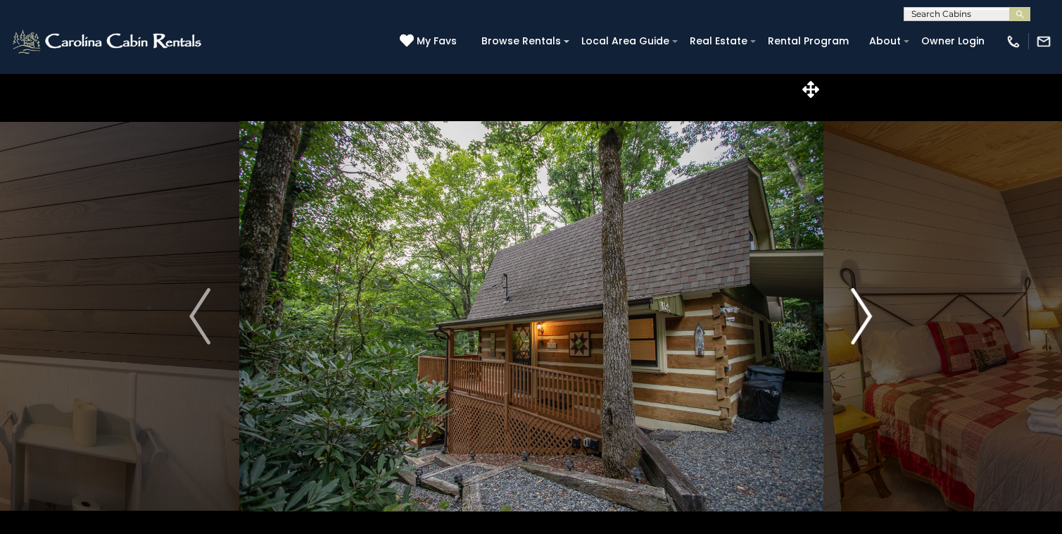
click at [857, 340] on img "Next" at bounding box center [862, 316] width 21 height 56
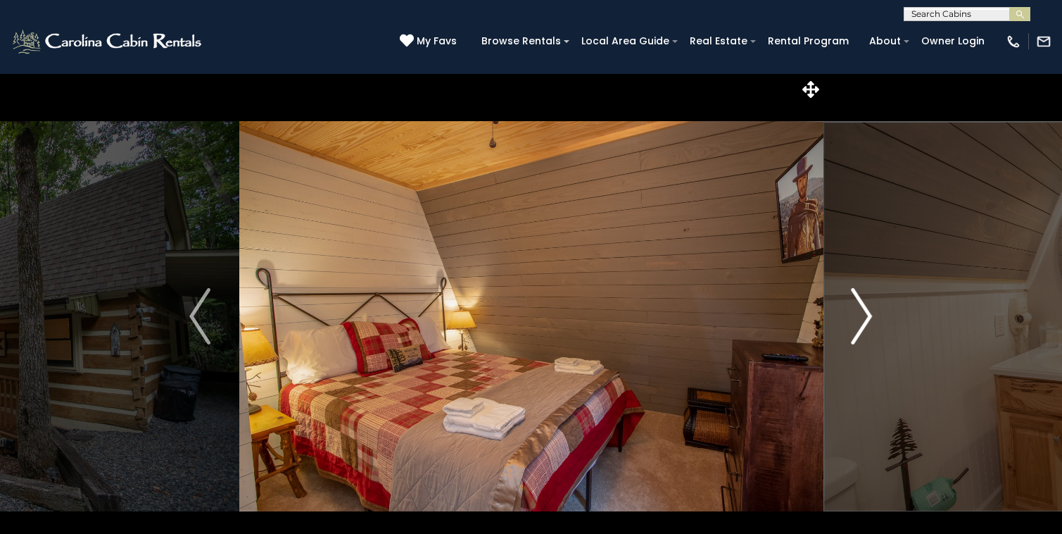
click at [857, 340] on img "Next" at bounding box center [862, 316] width 21 height 56
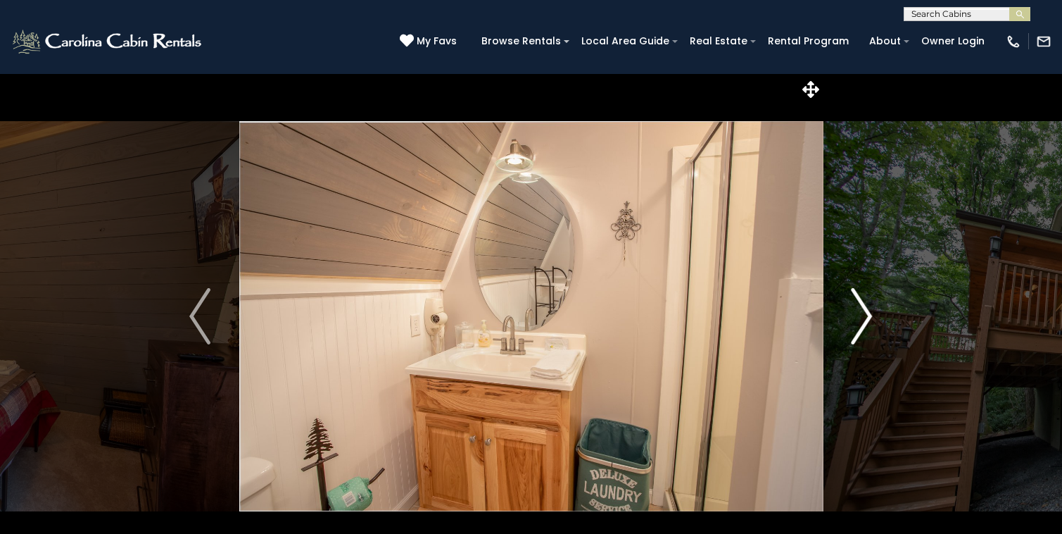
click at [857, 340] on img "Next" at bounding box center [862, 316] width 21 height 56
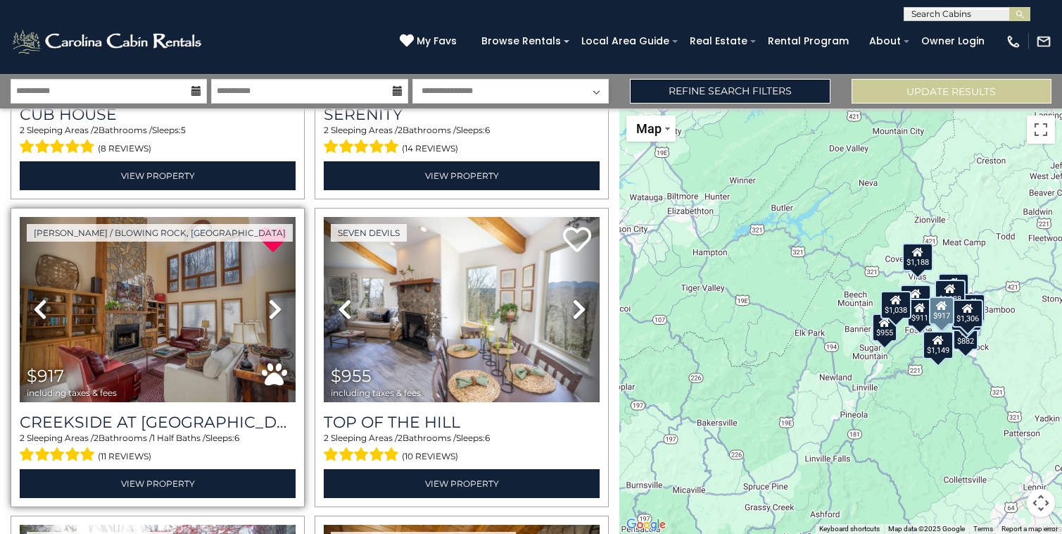
scroll to position [1178, 0]
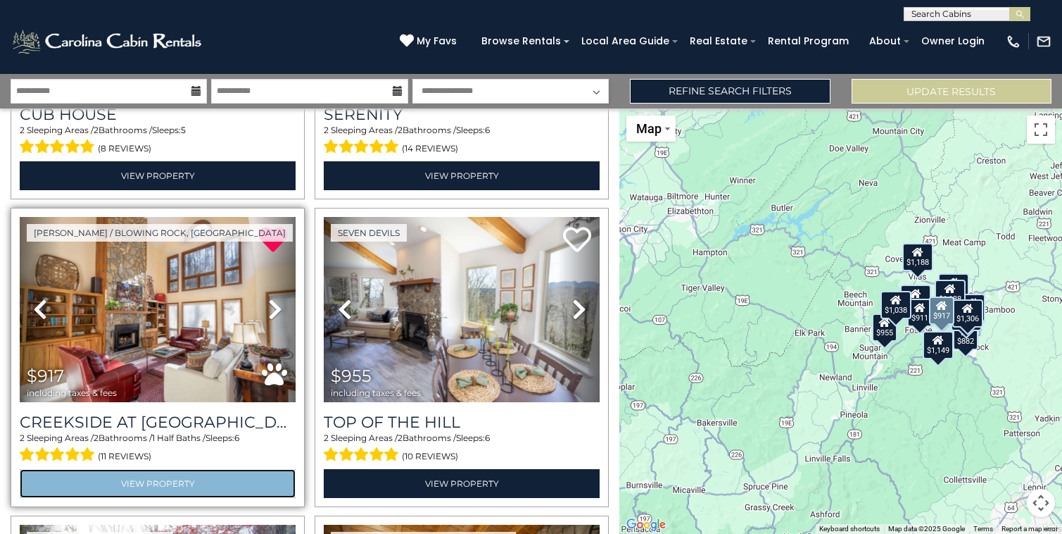
click at [132, 486] on link "View Property" at bounding box center [158, 483] width 276 height 29
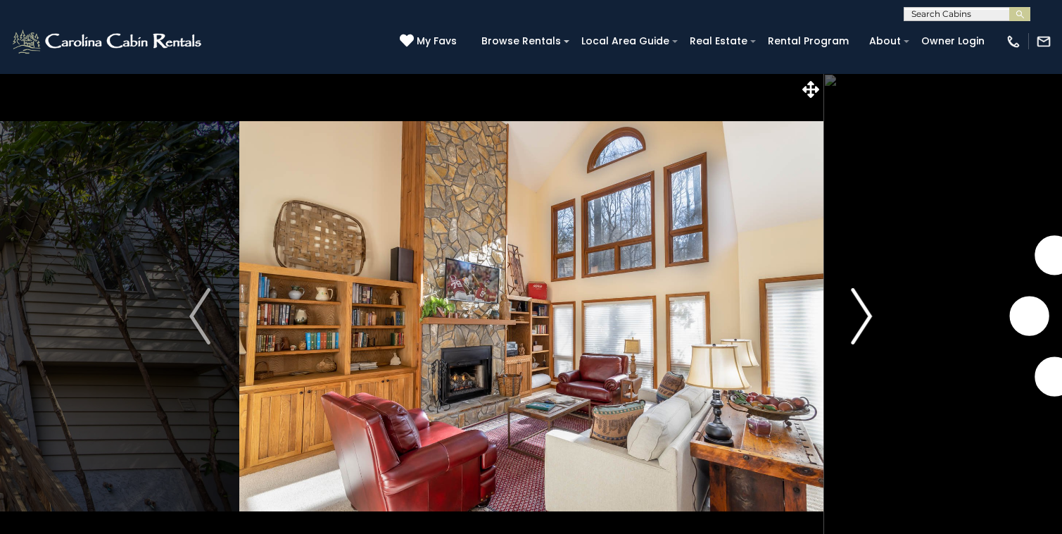
click at [863, 324] on img "Next" at bounding box center [862, 316] width 21 height 56
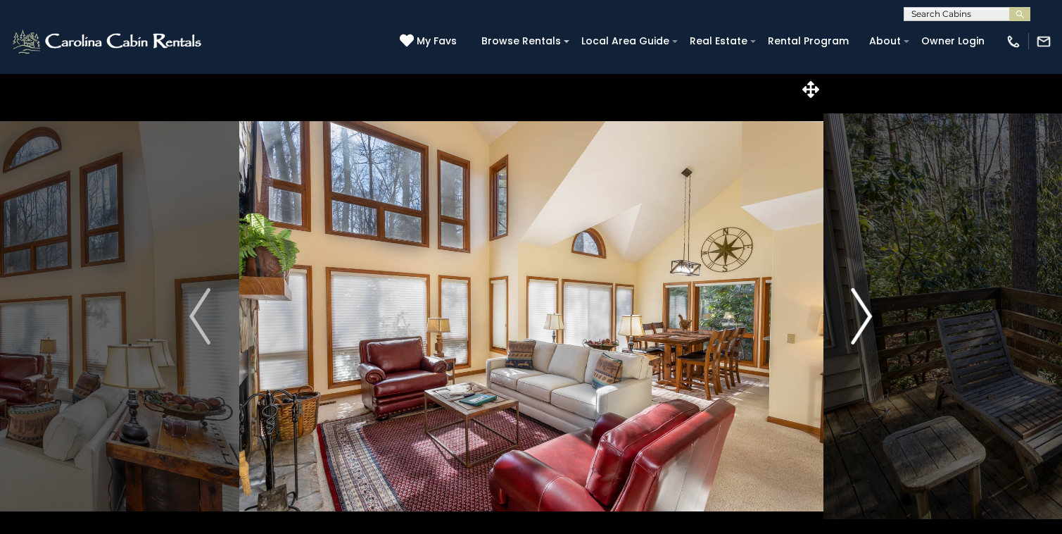
click at [864, 325] on img "Next" at bounding box center [862, 316] width 21 height 56
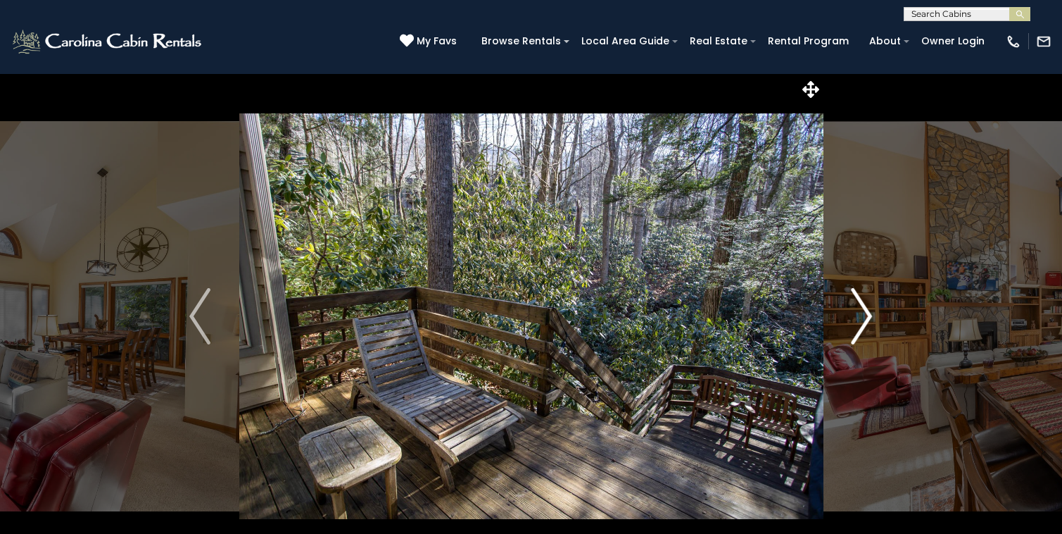
click at [864, 325] on img "Next" at bounding box center [862, 316] width 21 height 56
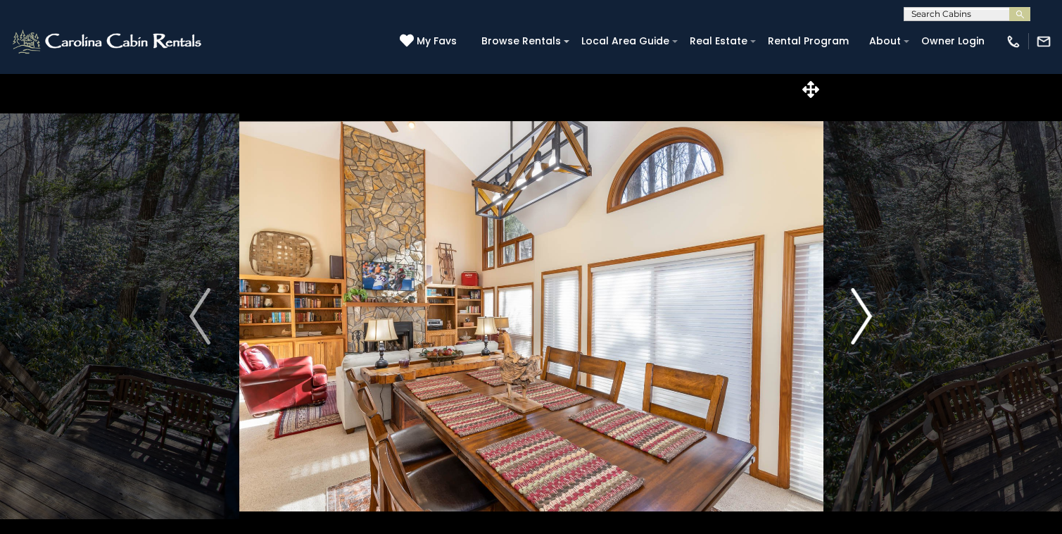
click at [864, 325] on img "Next" at bounding box center [862, 316] width 21 height 56
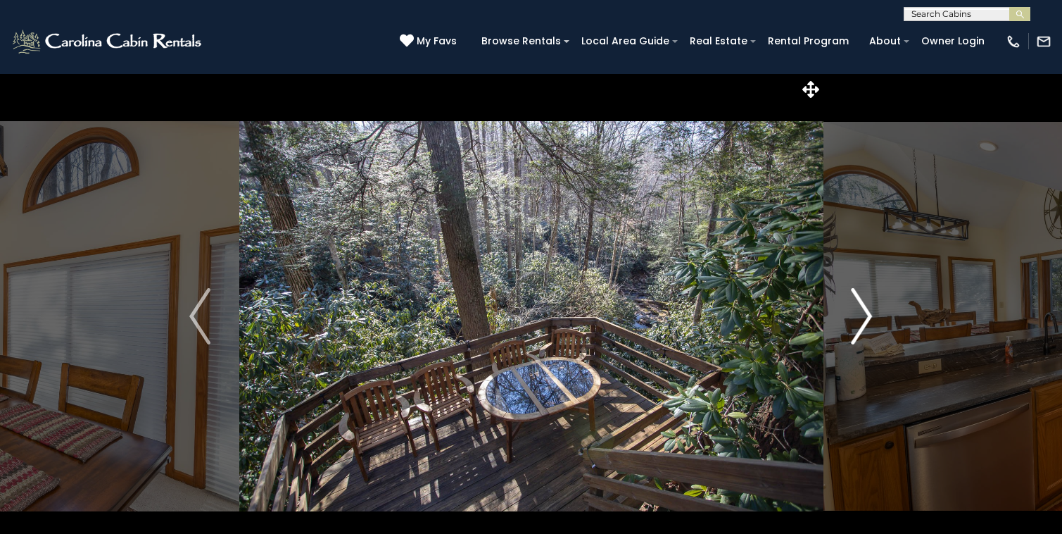
click at [864, 325] on img "Next" at bounding box center [862, 316] width 21 height 56
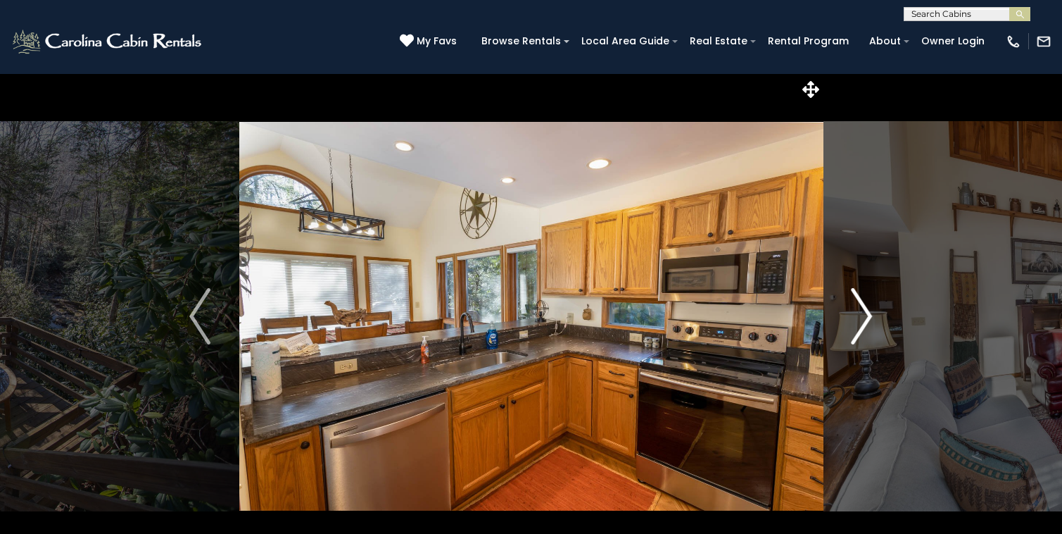
click at [864, 327] on img "Next" at bounding box center [862, 316] width 21 height 56
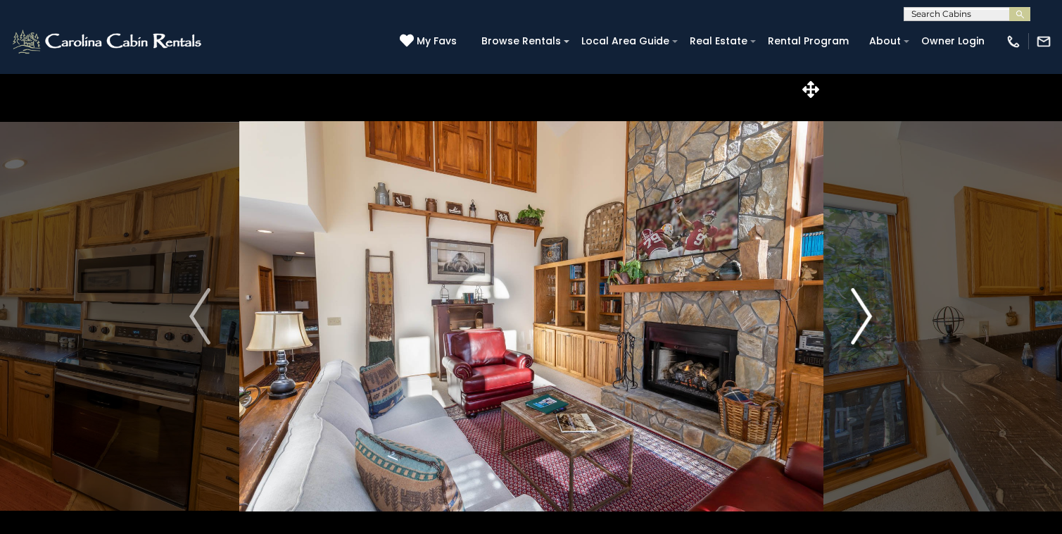
click at [864, 328] on img "Next" at bounding box center [862, 316] width 21 height 56
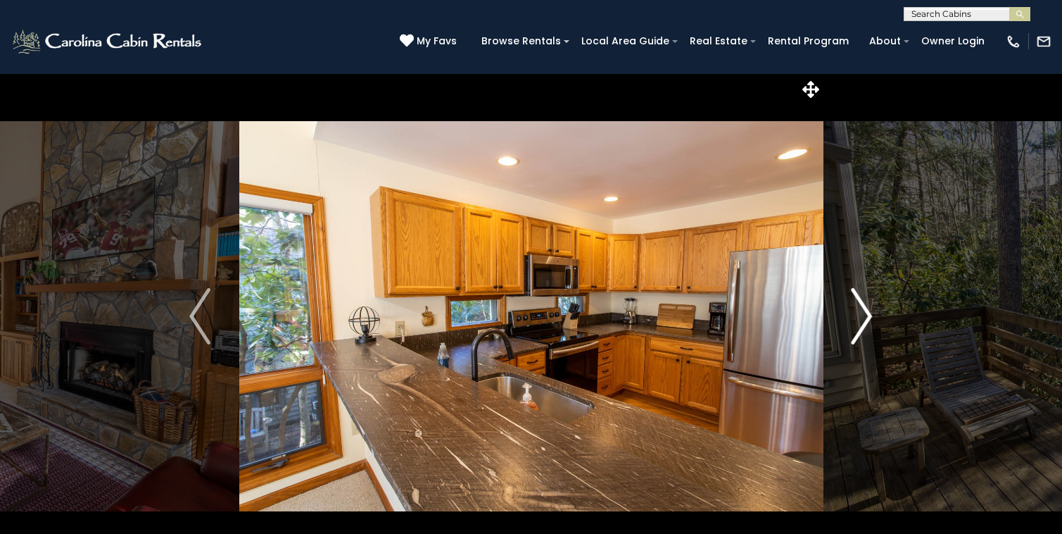
click at [865, 330] on img "Next" at bounding box center [862, 316] width 21 height 56
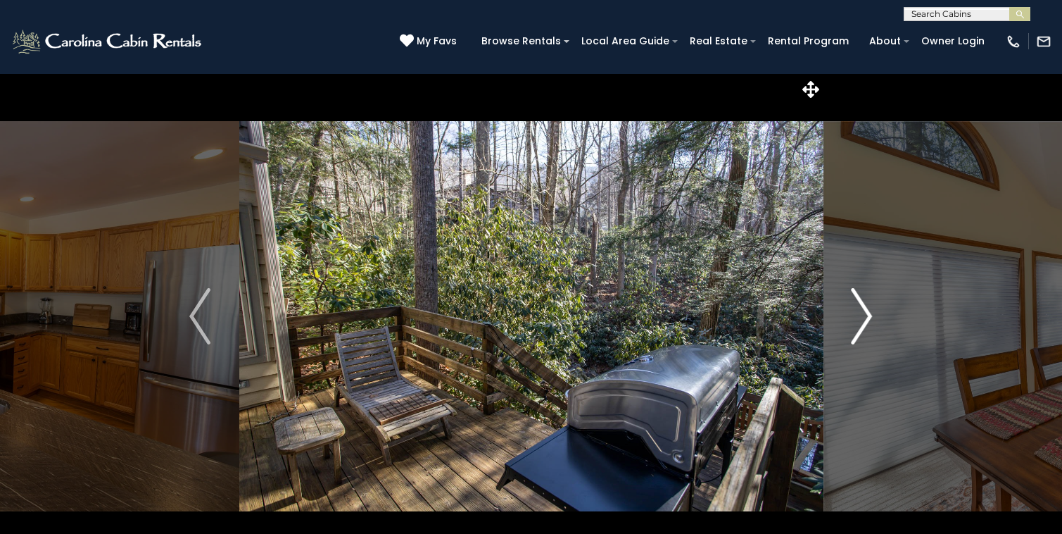
click at [866, 332] on img "Next" at bounding box center [862, 316] width 21 height 56
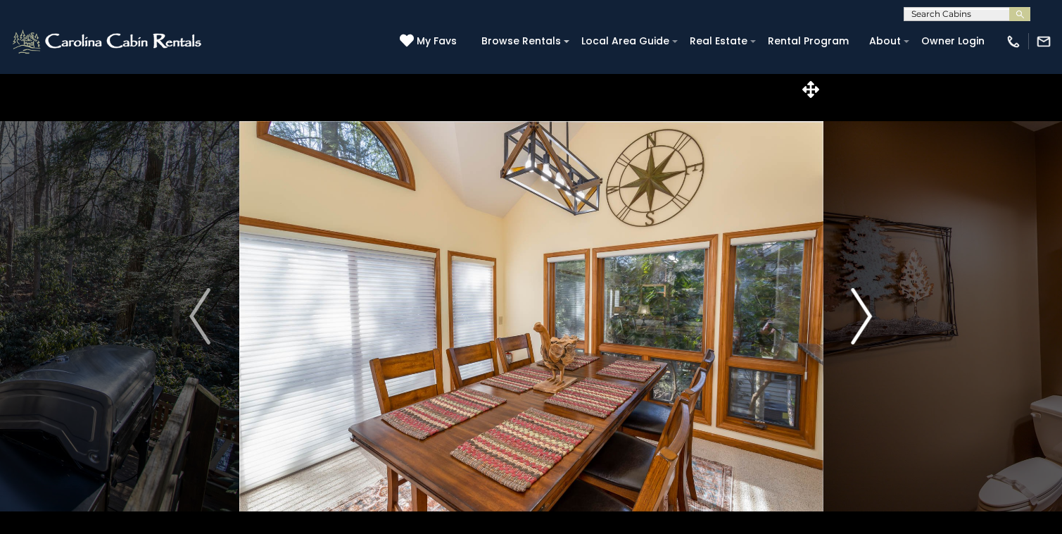
click at [866, 332] on img "Next" at bounding box center [862, 316] width 21 height 56
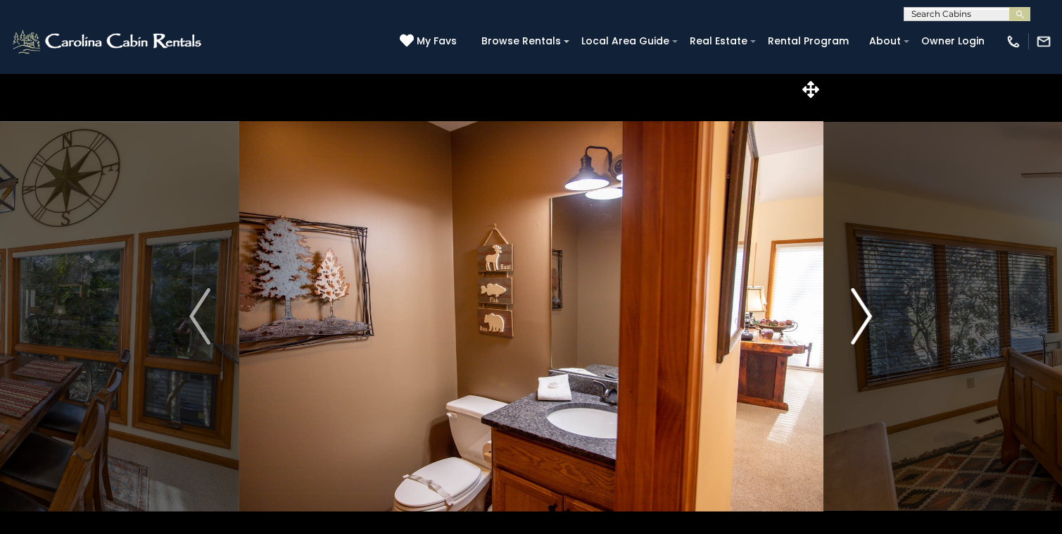
click at [867, 334] on img "Next" at bounding box center [862, 316] width 21 height 56
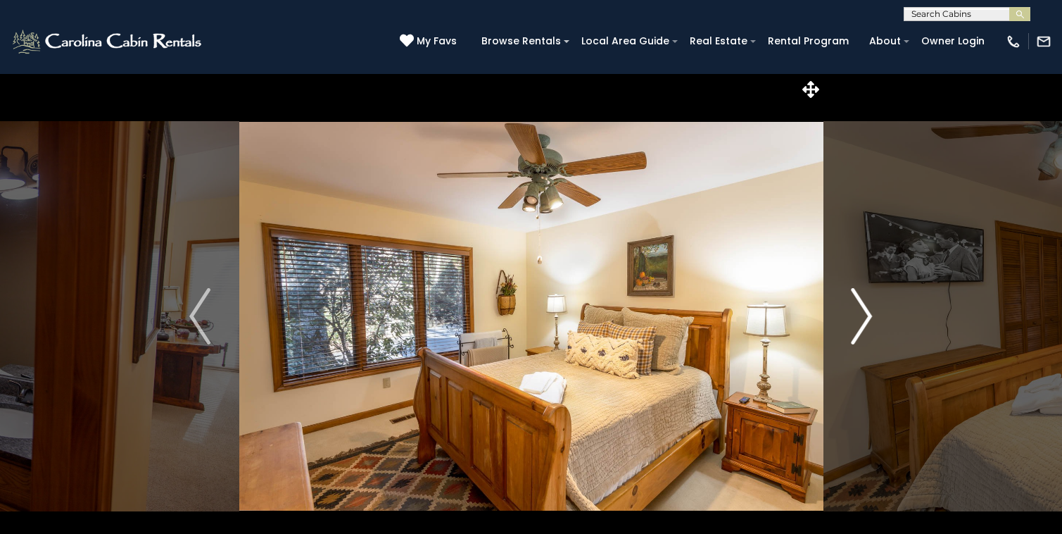
click at [868, 335] on img "Next" at bounding box center [862, 316] width 21 height 56
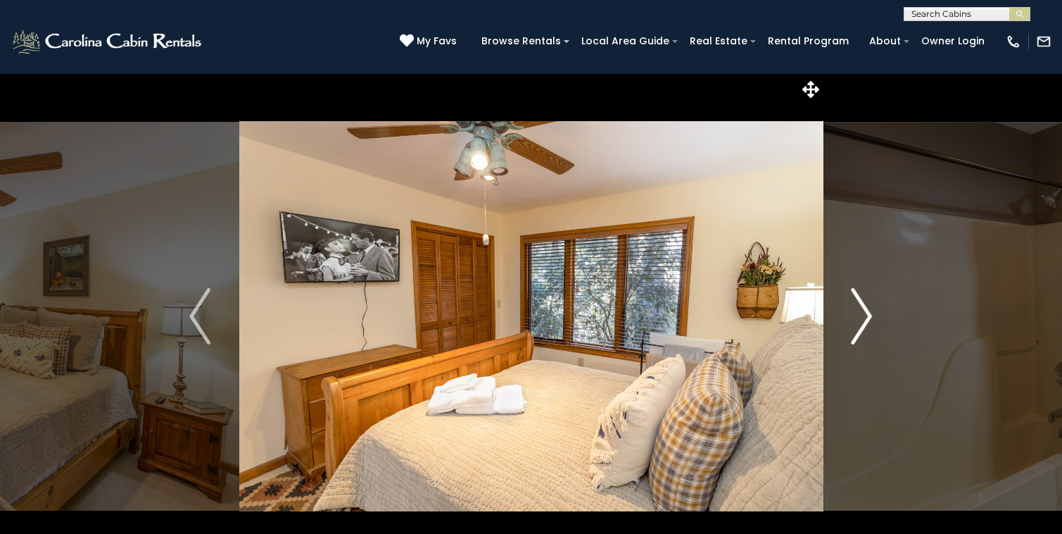
click at [868, 337] on img "Next" at bounding box center [862, 316] width 21 height 56
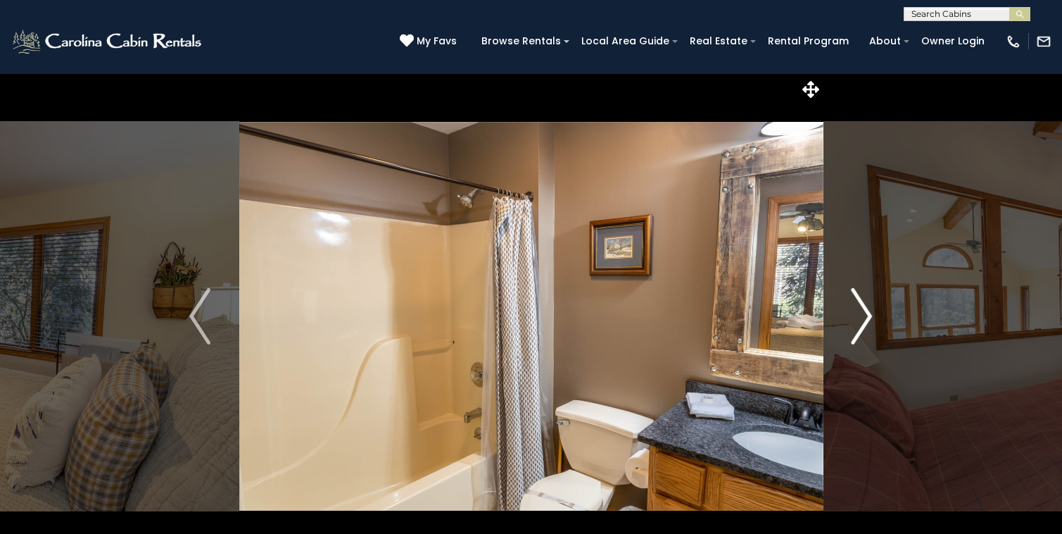
click at [869, 337] on img "Next" at bounding box center [862, 316] width 21 height 56
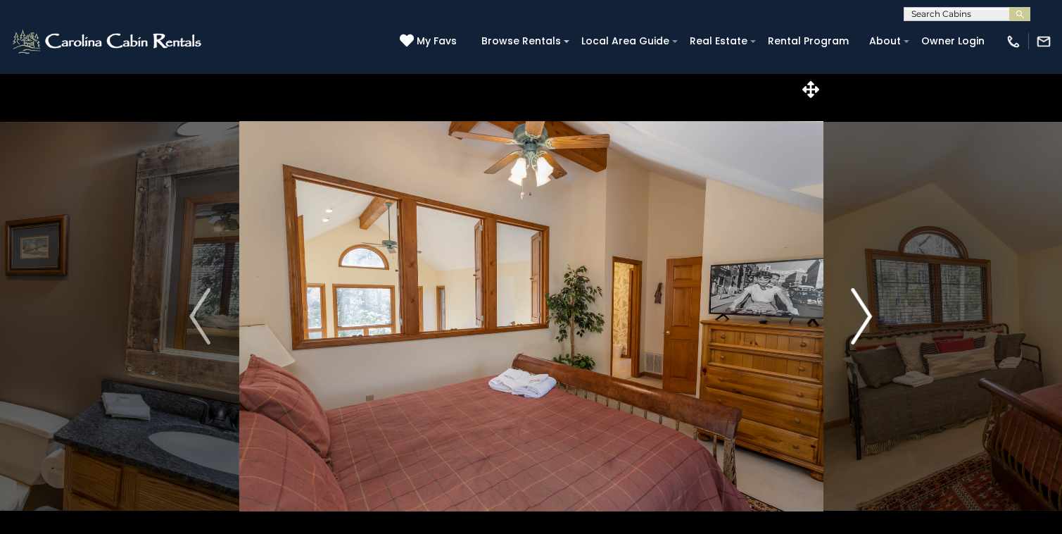
click at [869, 338] on img "Next" at bounding box center [862, 316] width 21 height 56
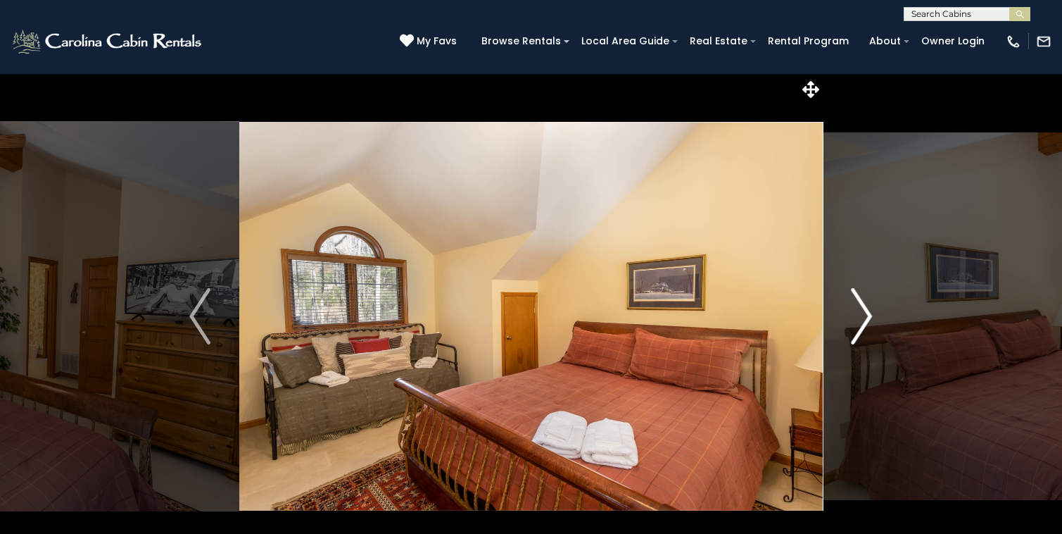
click at [870, 341] on img "Next" at bounding box center [862, 316] width 21 height 56
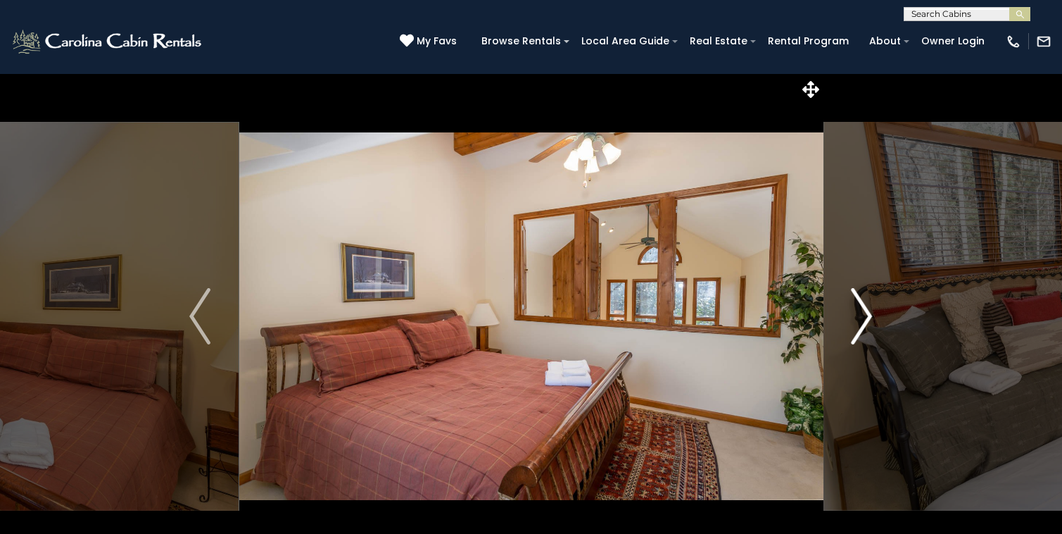
click at [871, 341] on img "Next" at bounding box center [862, 316] width 21 height 56
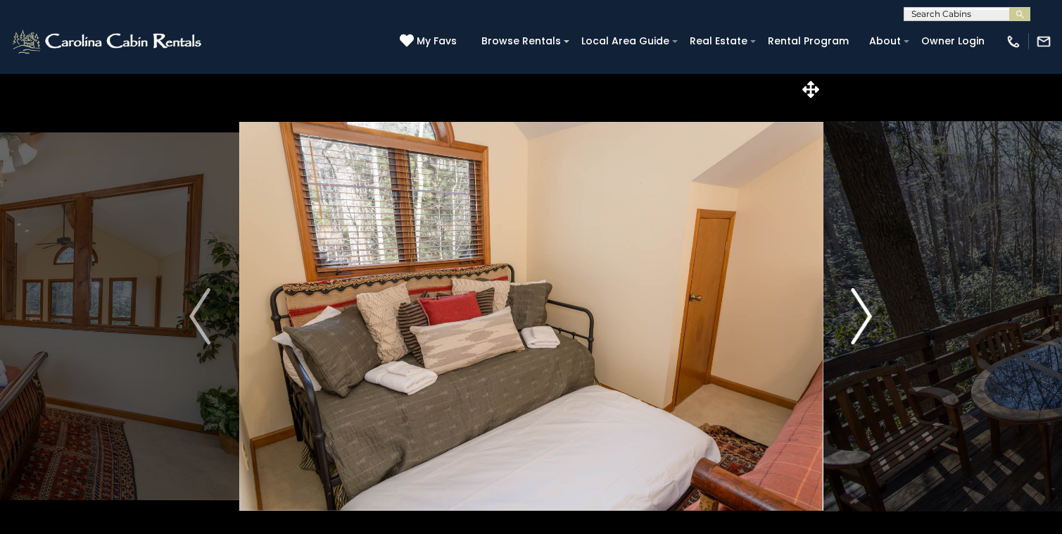
click at [871, 343] on img "Next" at bounding box center [862, 316] width 21 height 56
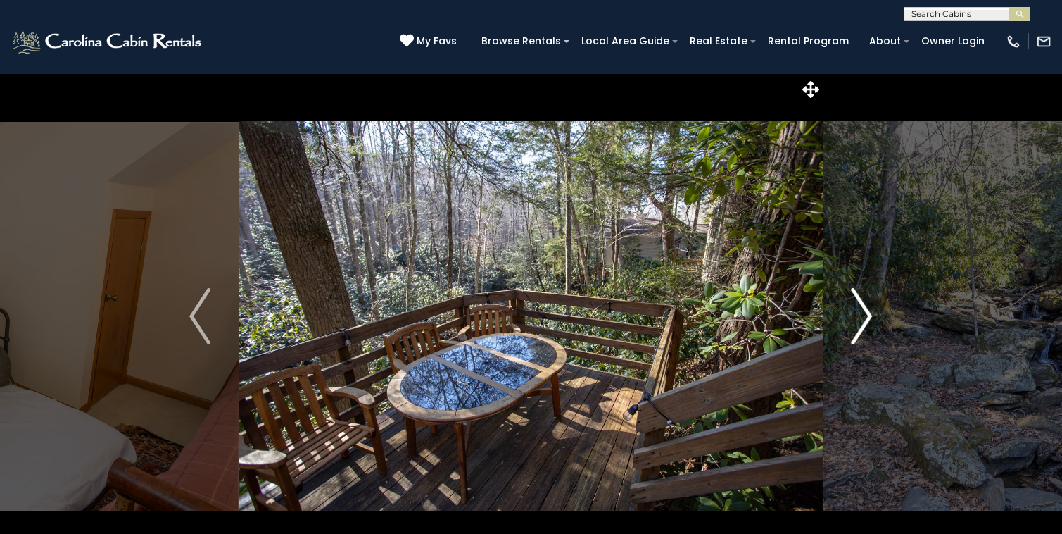
click at [871, 342] on img "Next" at bounding box center [862, 316] width 21 height 56
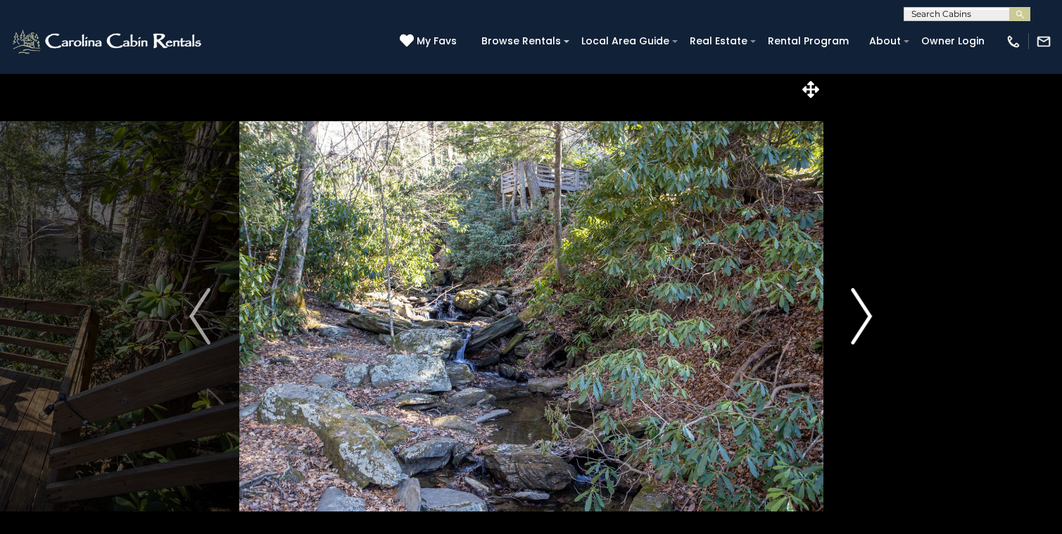
click at [871, 339] on img "Next" at bounding box center [862, 316] width 21 height 56
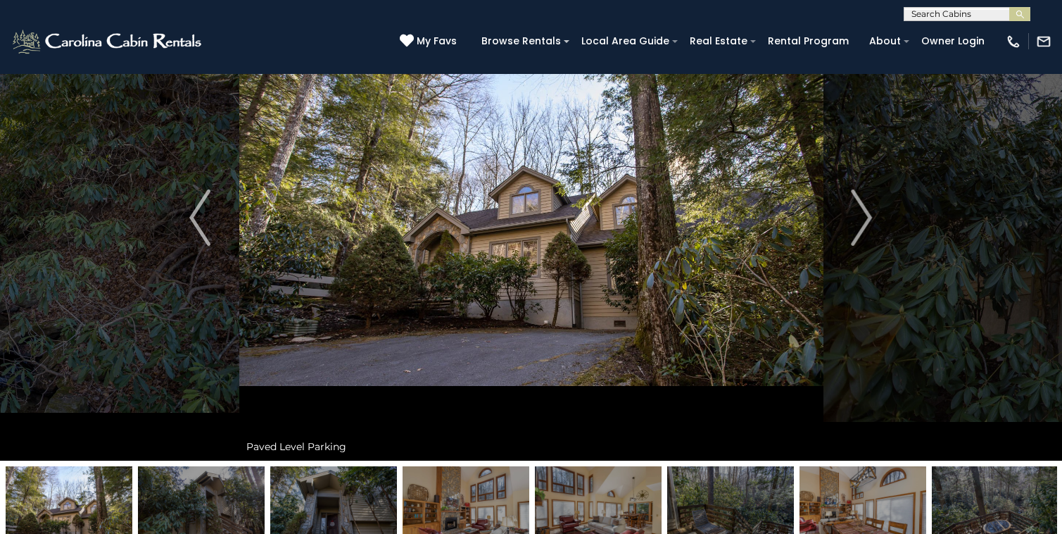
scroll to position [99, 0]
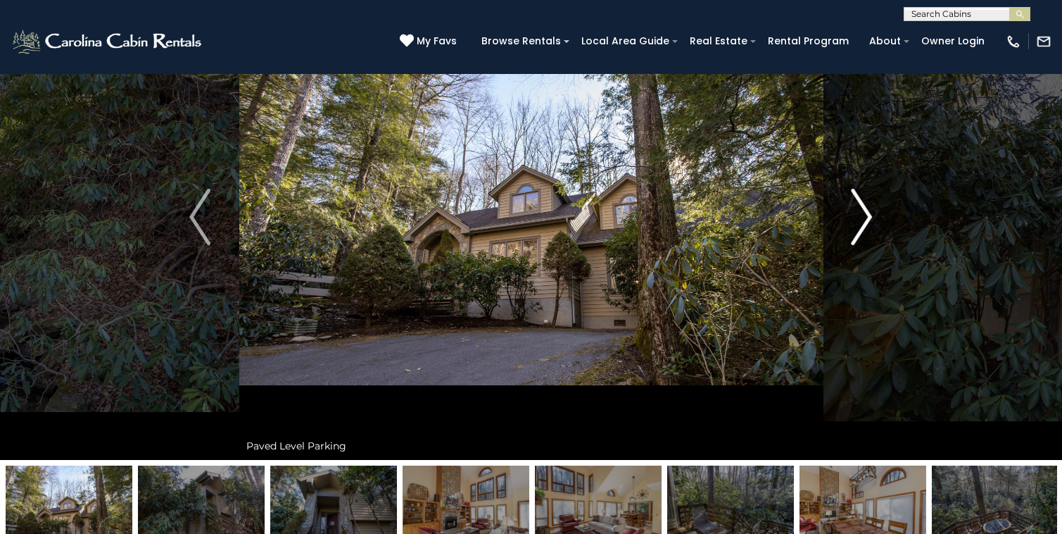
click at [861, 233] on img "Next" at bounding box center [862, 217] width 21 height 56
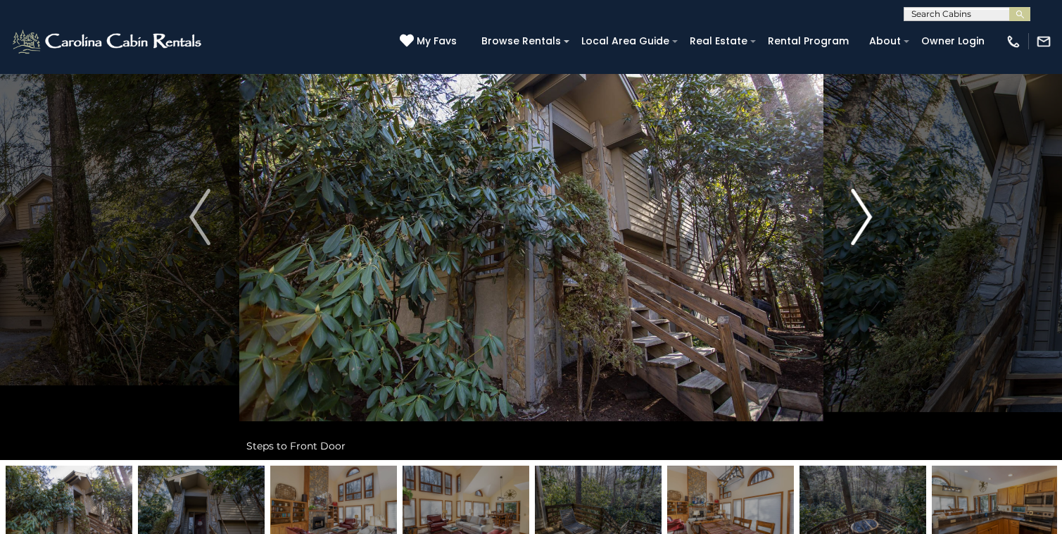
click at [861, 234] on img "Next" at bounding box center [862, 217] width 21 height 56
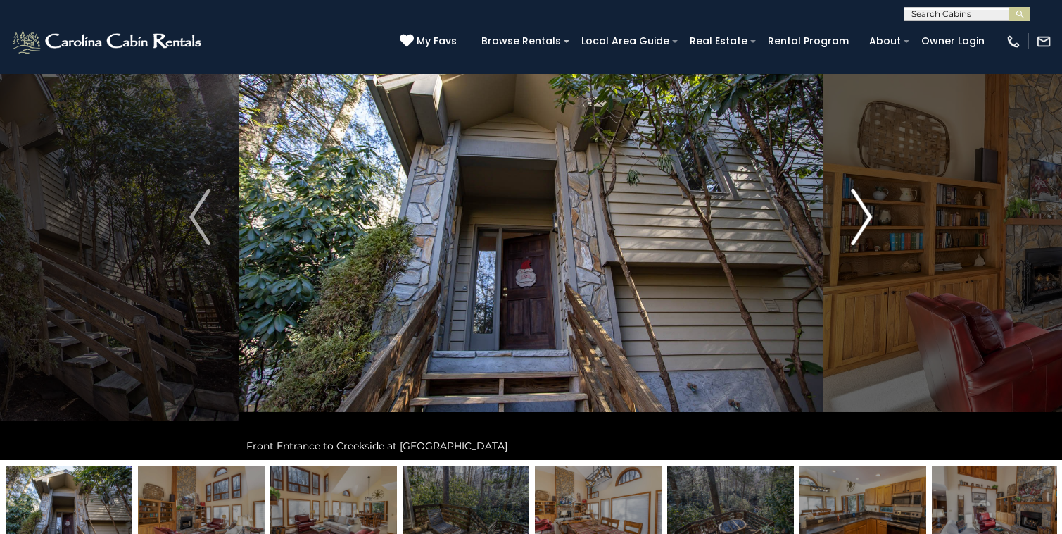
click at [864, 236] on img "Next" at bounding box center [862, 217] width 21 height 56
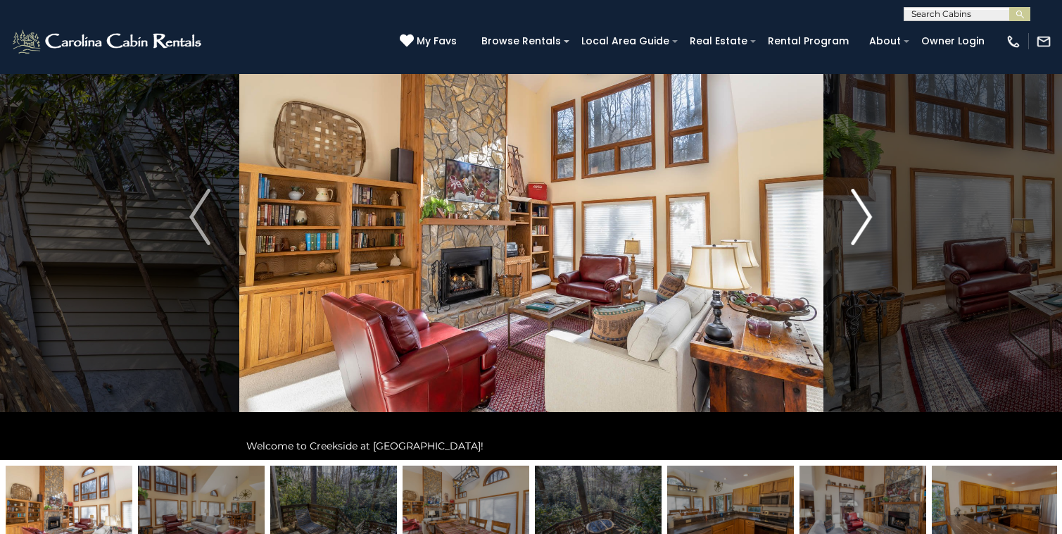
click at [864, 236] on img "Next" at bounding box center [862, 217] width 21 height 56
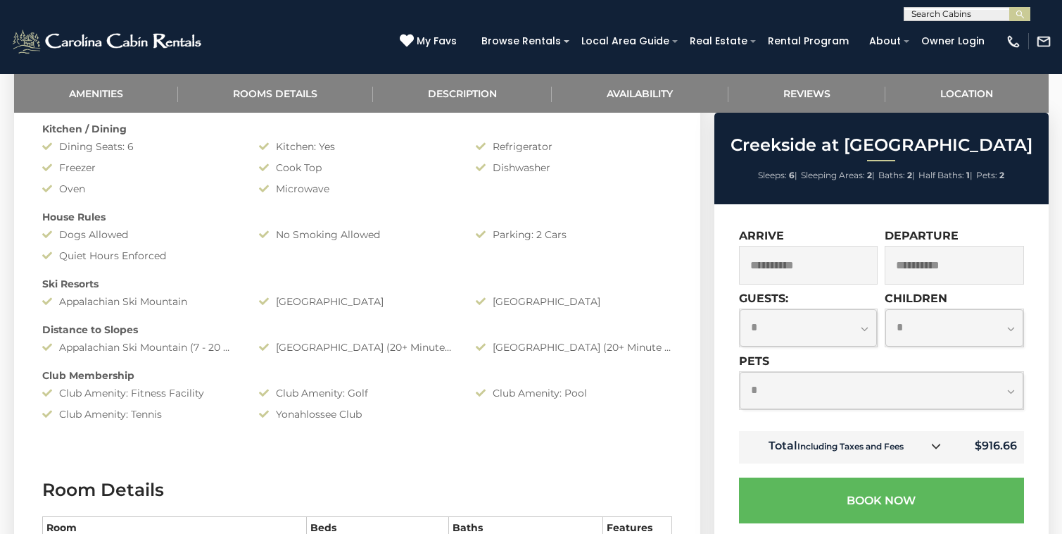
scroll to position [968, 0]
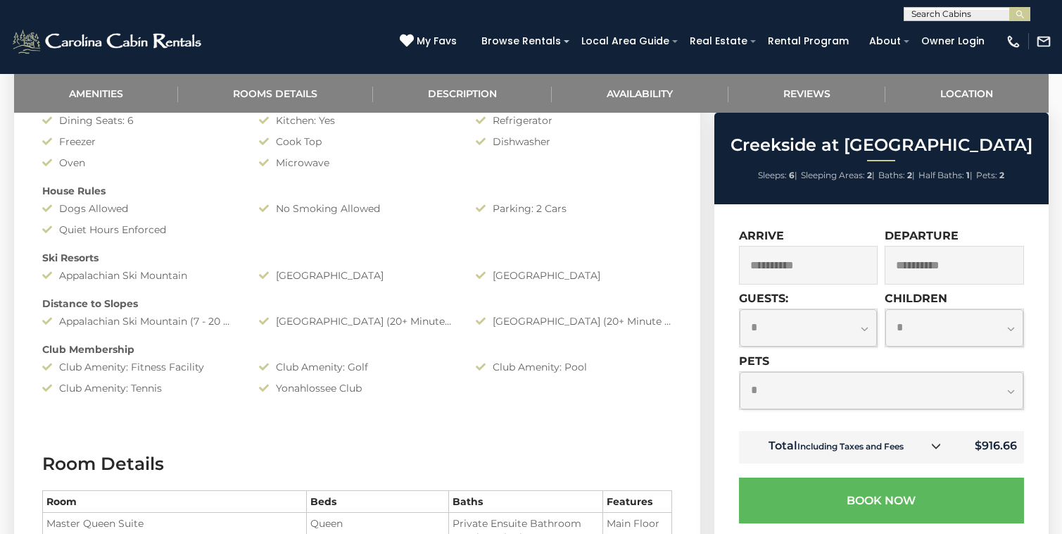
click at [850, 325] on select "**********" at bounding box center [809, 327] width 138 height 37
select select "*"
click at [740, 309] on select "**********" at bounding box center [809, 327] width 138 height 37
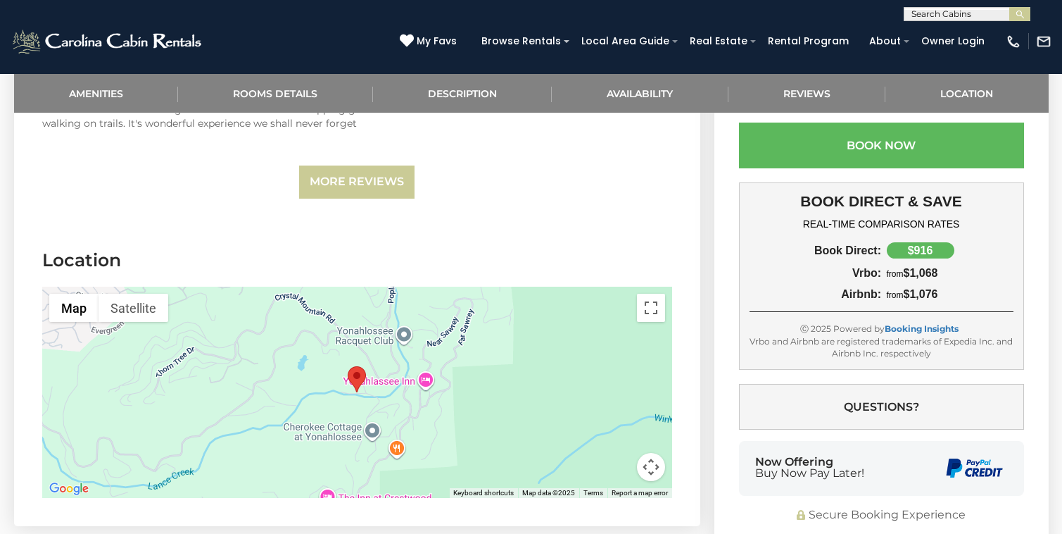
scroll to position [2926, 0]
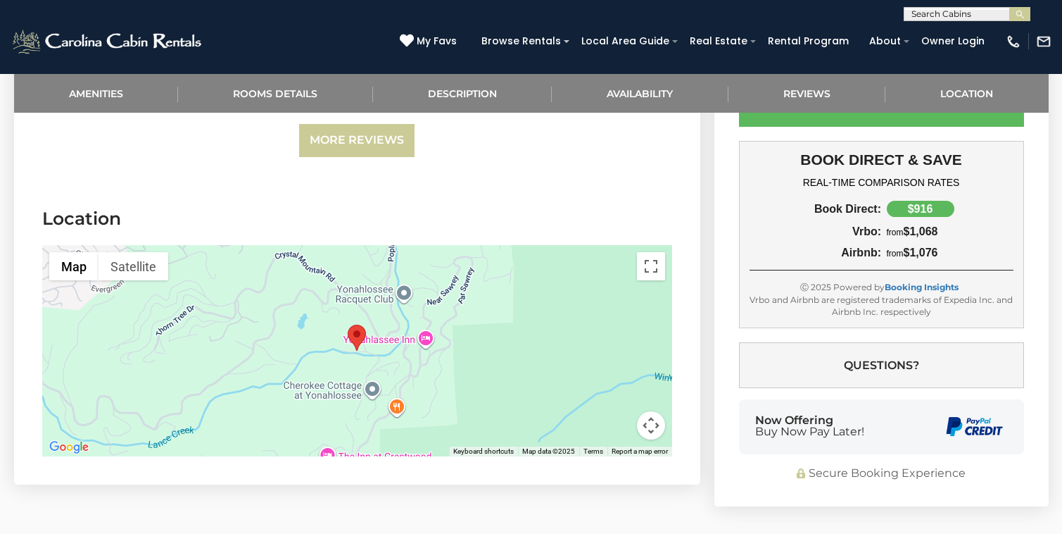
click at [355, 350] on img "Creekside at Yonahlossee" at bounding box center [357, 337] width 18 height 26
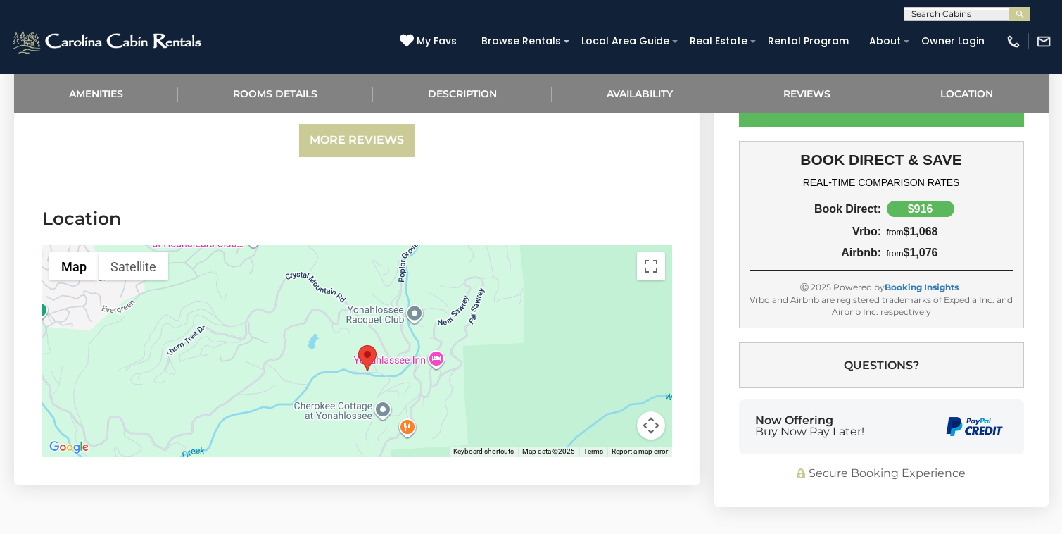
drag, startPoint x: 355, startPoint y: 350, endPoint x: 365, endPoint y: 367, distance: 19.8
click at [365, 367] on div at bounding box center [357, 350] width 630 height 211
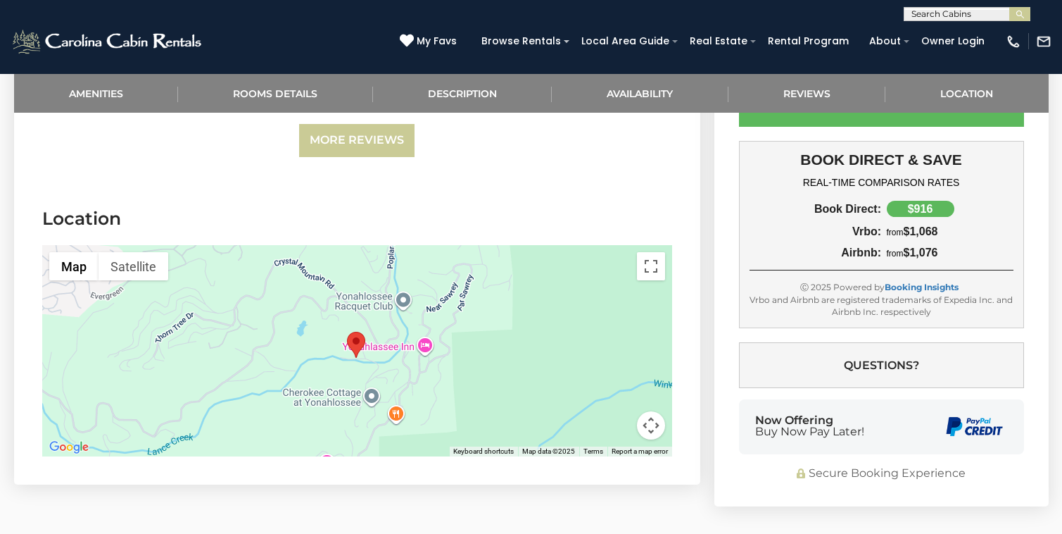
click at [649, 438] on button "Map camera controls" at bounding box center [651, 425] width 28 height 28
click at [612, 415] on button "Zoom out" at bounding box center [616, 425] width 28 height 28
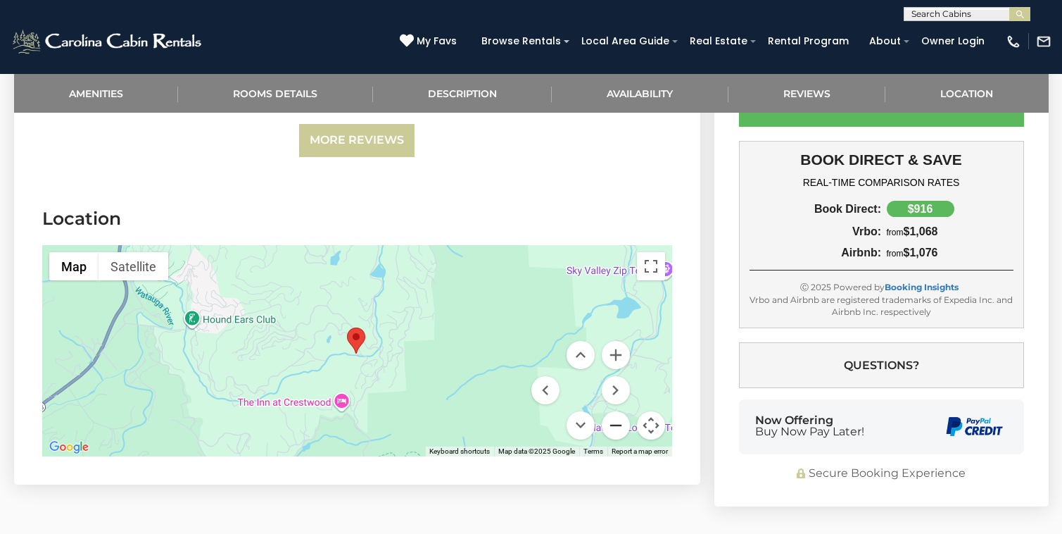
click at [612, 416] on button "Zoom out" at bounding box center [616, 425] width 28 height 28
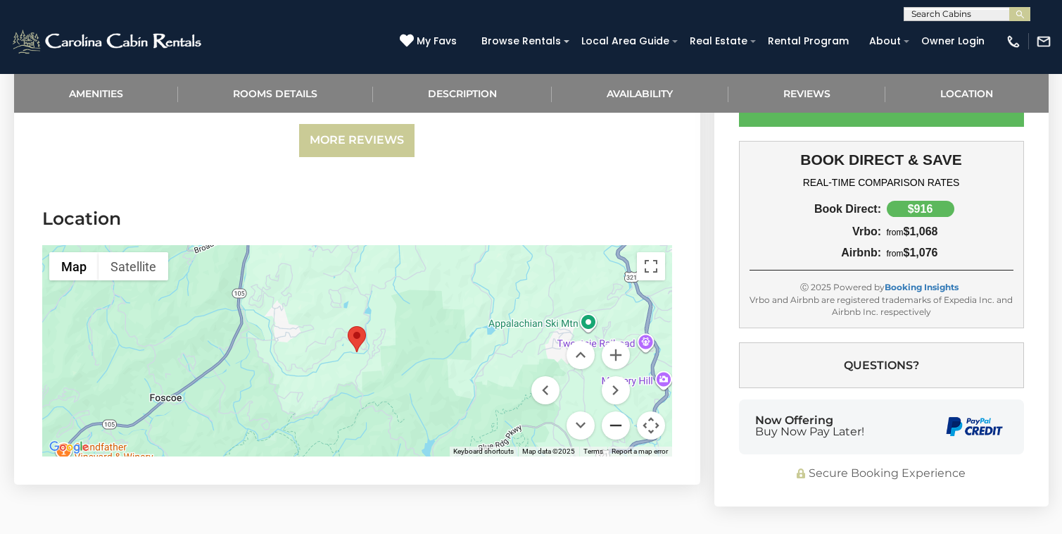
click at [612, 417] on button "Zoom out" at bounding box center [616, 425] width 28 height 28
